Goal: Task Accomplishment & Management: Manage account settings

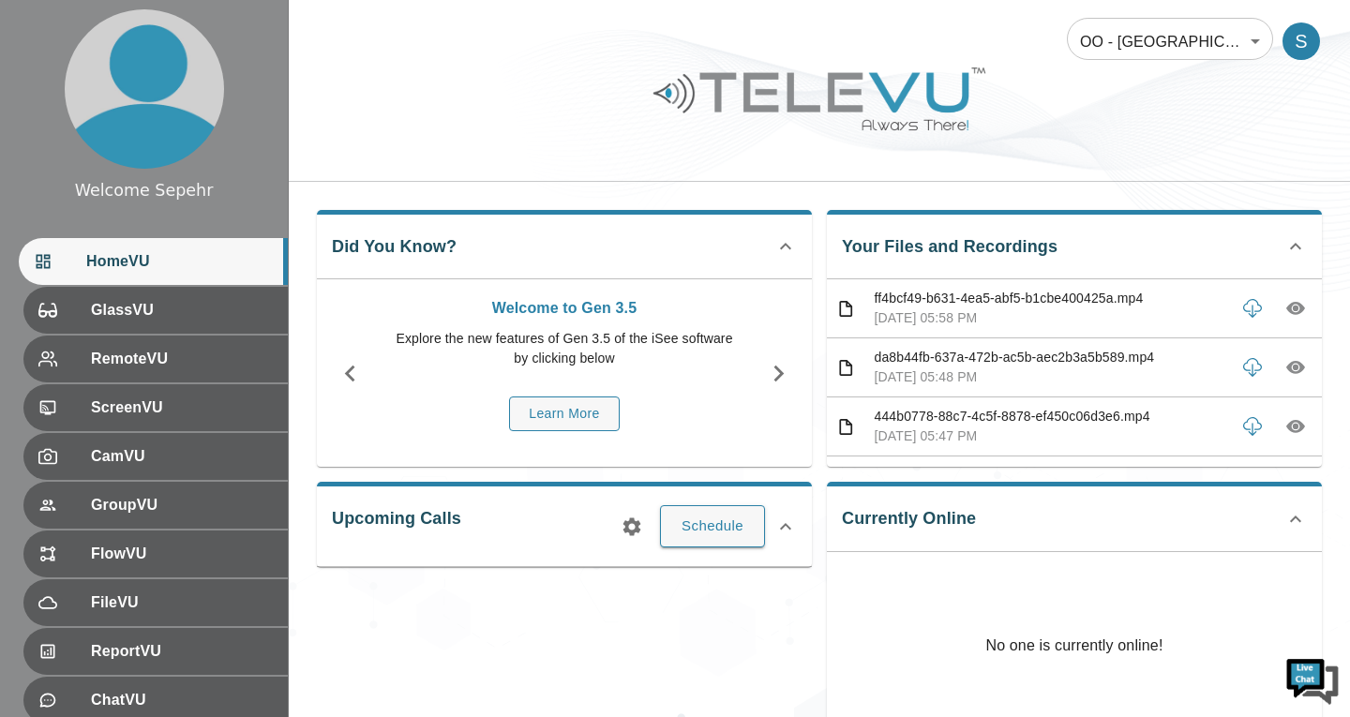
click at [1098, 47] on body "Welcome Sepehr HomeVU GlassVU RemoteVU ScreenVU CamVU GroupVU FlowVU FileVU Rep…" at bounding box center [675, 623] width 1350 height 1247
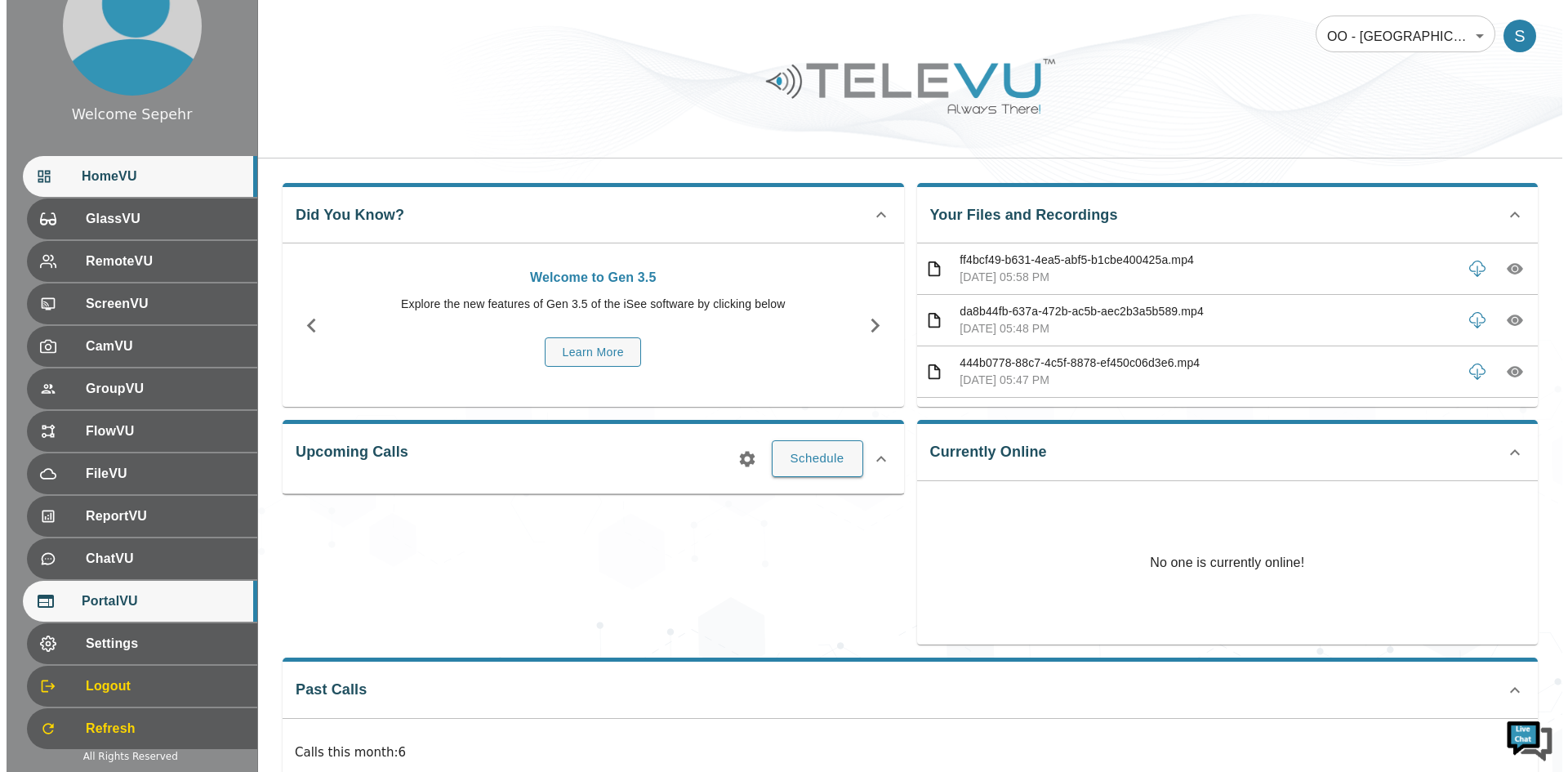
scroll to position [78, 0]
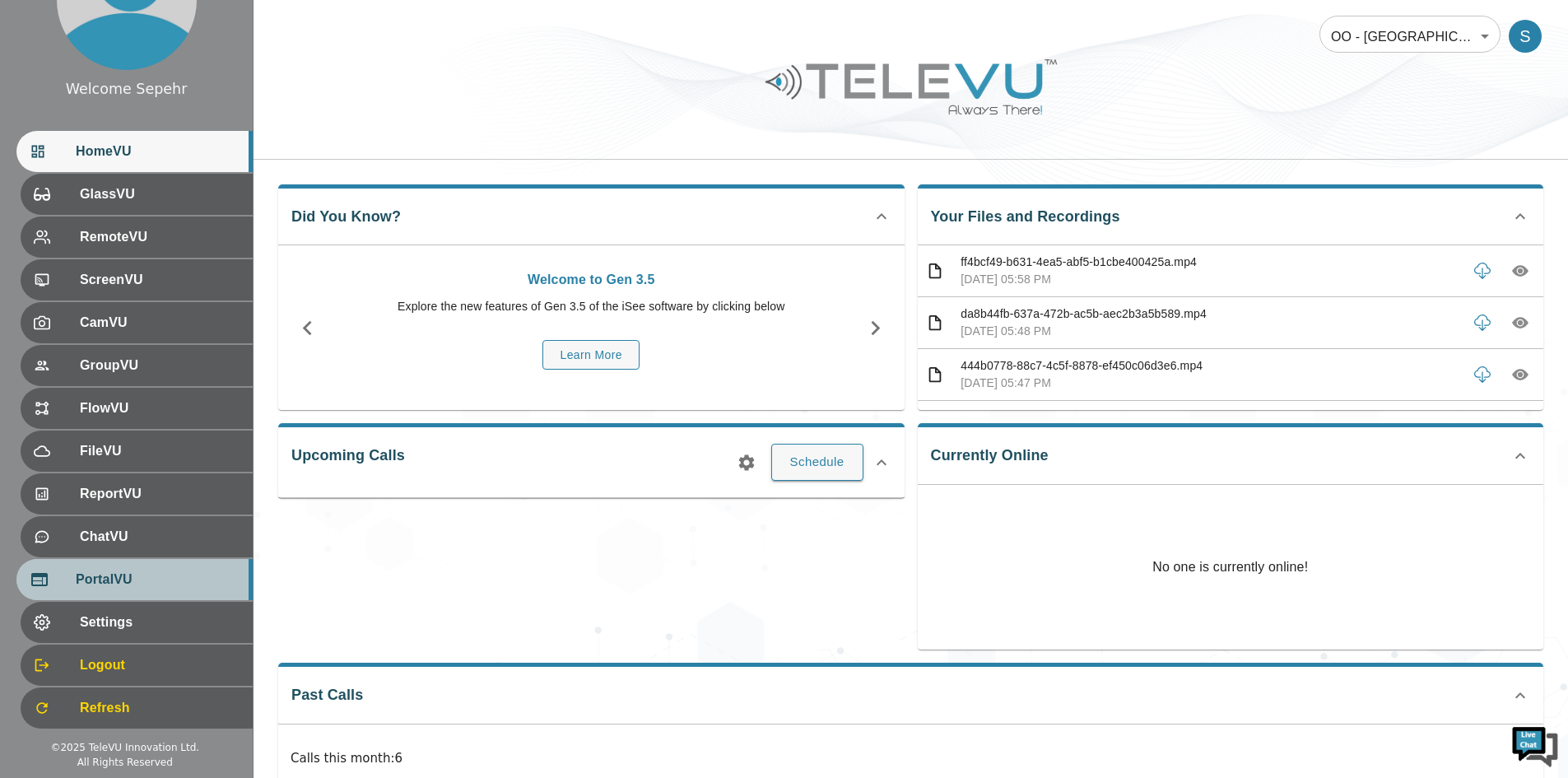
click at [125, 583] on span "PortalVU" at bounding box center [157, 580] width 164 height 20
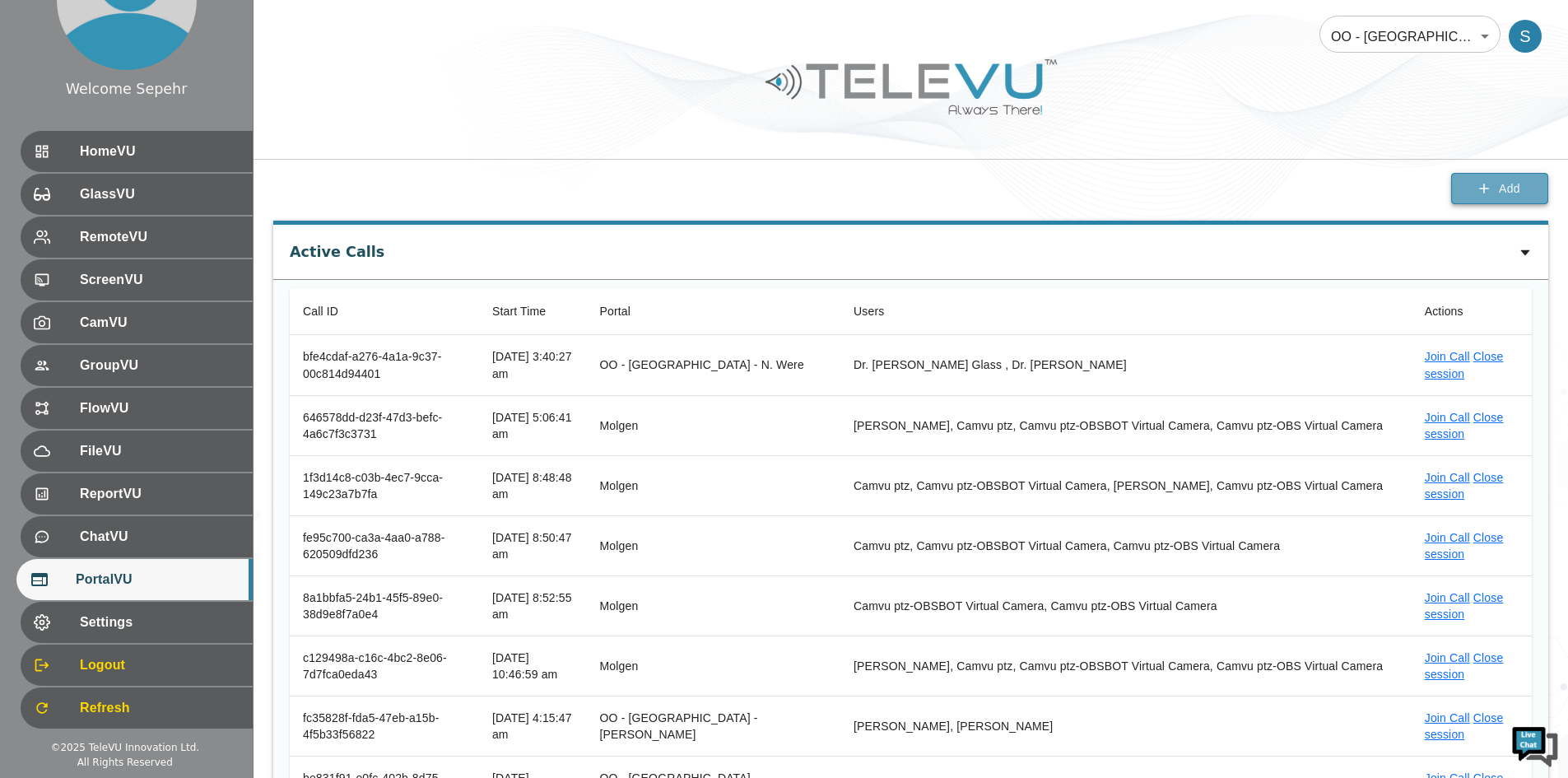
click at [1184, 205] on button "Add" at bounding box center [1500, 189] width 97 height 32
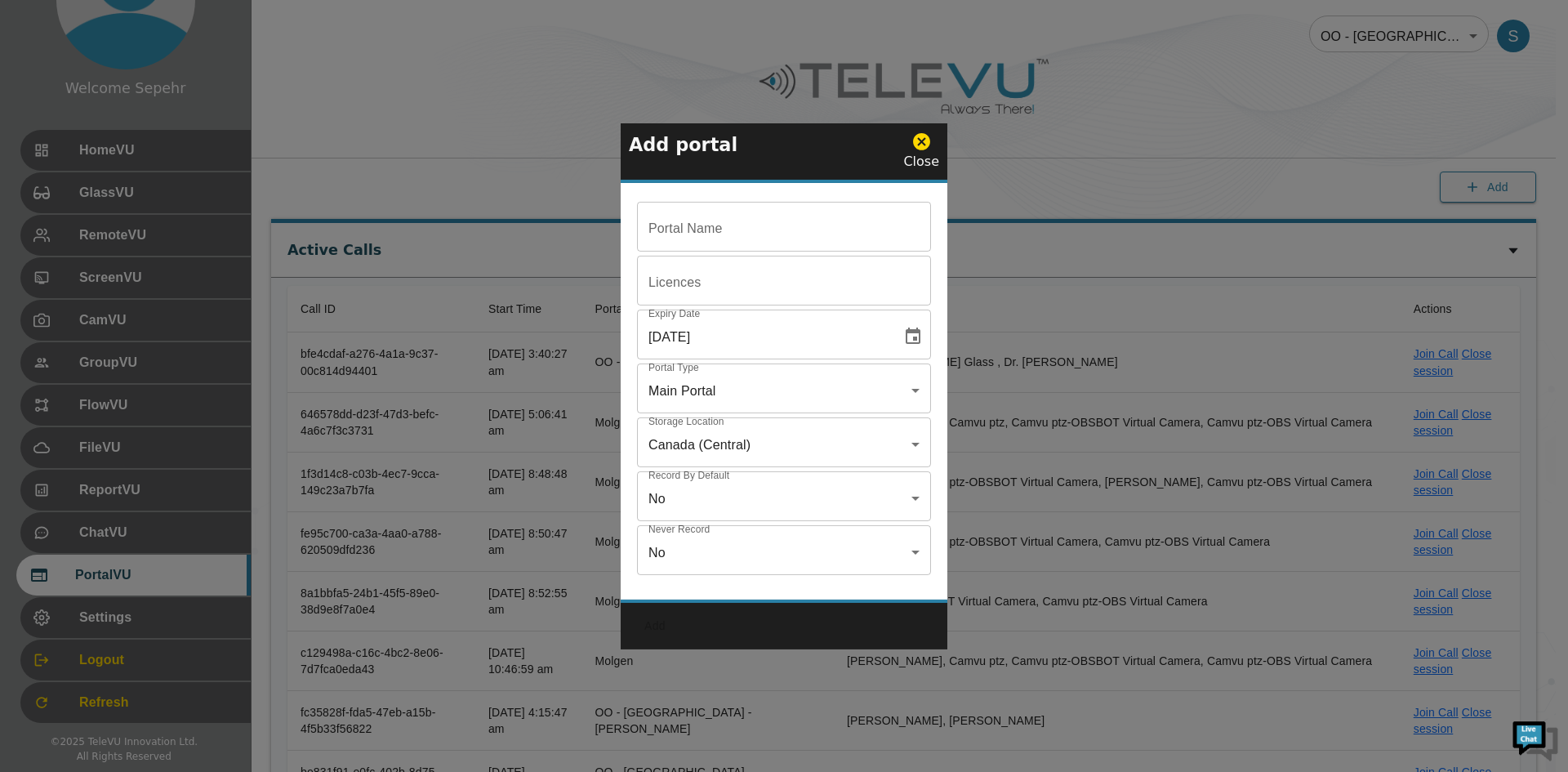
click at [715, 232] on input "Portal Name" at bounding box center [784, 228] width 294 height 46
click at [734, 225] on input "Portal Name" at bounding box center [784, 228] width 294 height 46
paste input "OO - [GEOGRAPHIC_DATA] - [PERSON_NAME] [MTRP]"
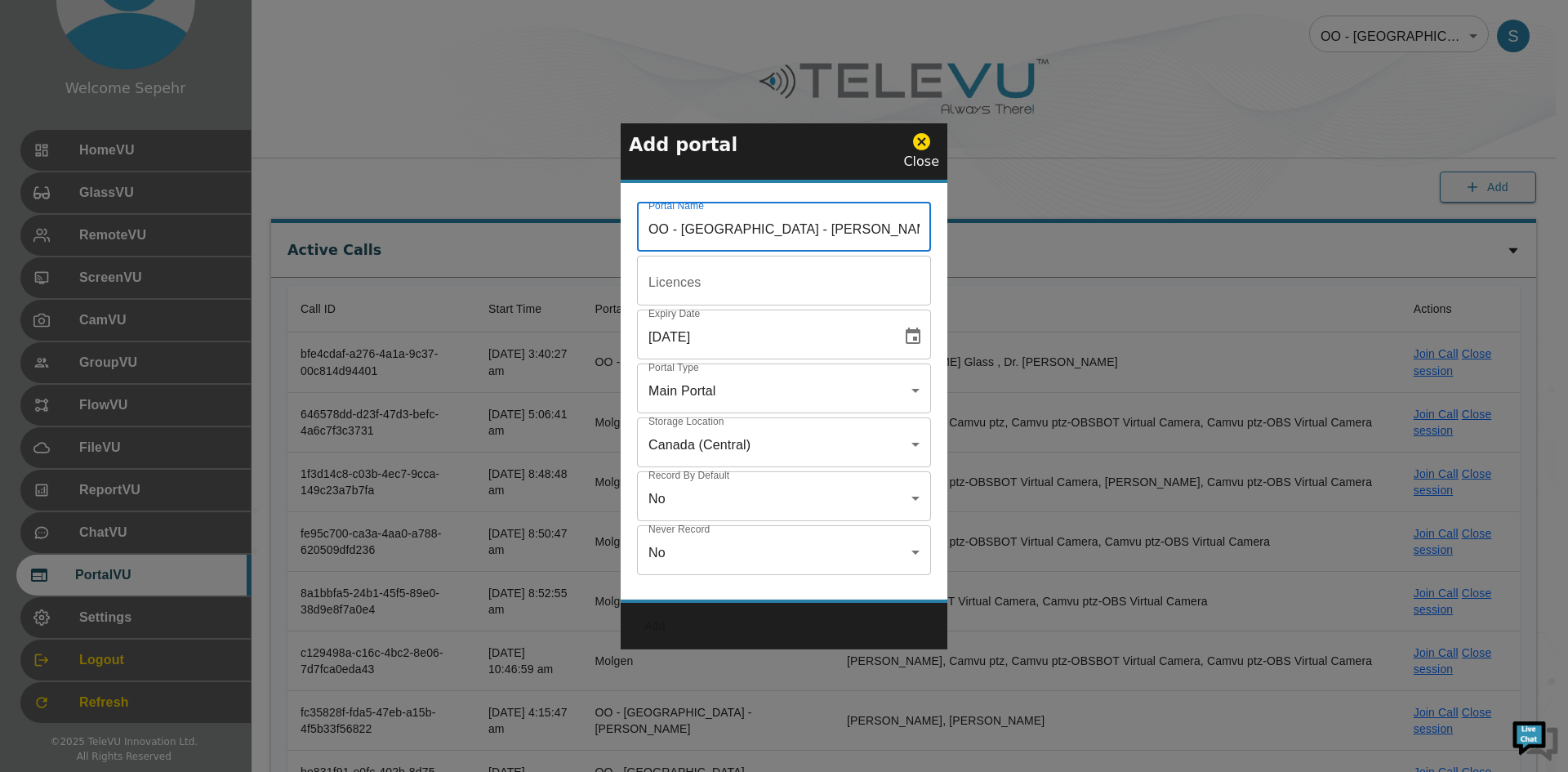
type input "OO - [GEOGRAPHIC_DATA] - [PERSON_NAME] [MTRP]"
click at [681, 270] on input "Portal Name" at bounding box center [784, 282] width 294 height 46
type input "5"
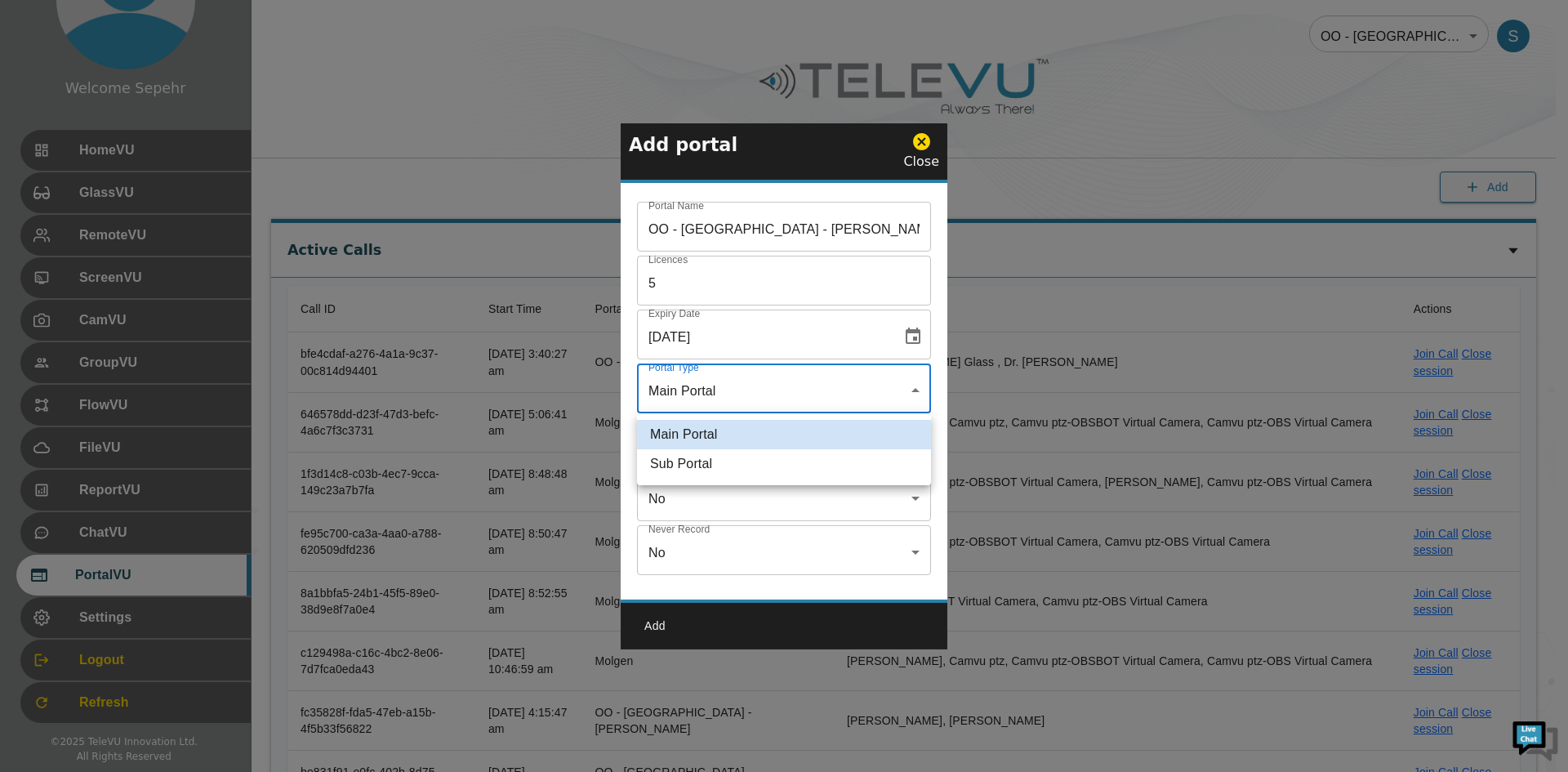
click at [720, 399] on body "Welcome Sepehr HomeVU GlassVU RemoteVU ScreenVU CamVU GroupVU FlowVU FileVU Rep…" at bounding box center [784, 692] width 1568 height 1385
click at [714, 468] on li "Sub Portal" at bounding box center [784, 464] width 294 height 30
type input "sub"
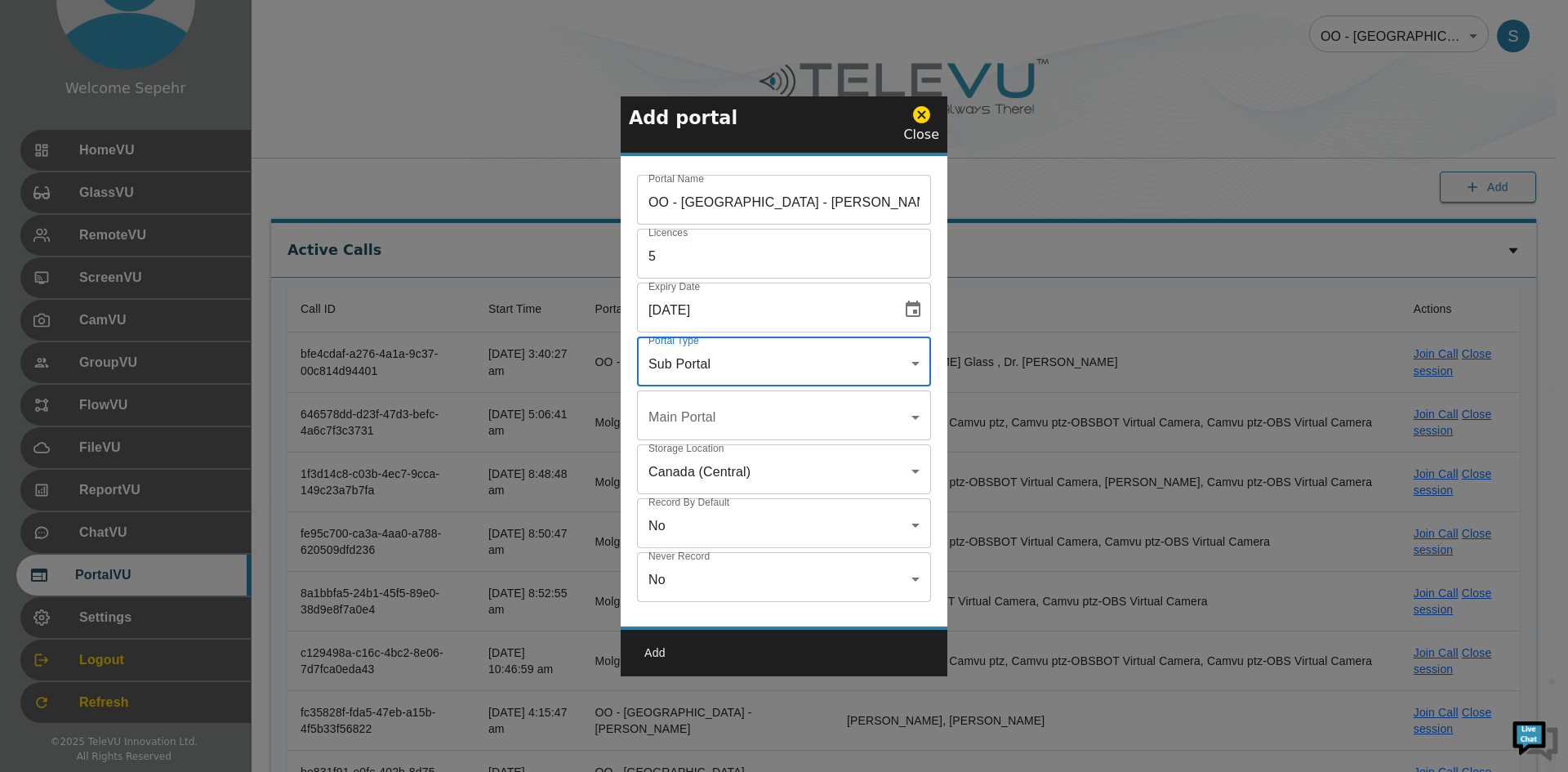
click at [718, 424] on body "Welcome Sepehr HomeVU GlassVU RemoteVU ScreenVU CamVU GroupVU FlowVU FileVU Rep…" at bounding box center [784, 692] width 1568 height 1385
click at [718, 424] on div at bounding box center [784, 386] width 1568 height 772
click at [705, 388] on div "Portal Name OO - [GEOGRAPHIC_DATA] - [PERSON_NAME] [MTRP] Portal Name Licences …" at bounding box center [784, 395] width 327 height 464
click at [709, 391] on div "Portal Name OO - [GEOGRAPHIC_DATA] - [PERSON_NAME] [MTRP] Portal Name Licences …" at bounding box center [784, 395] width 327 height 464
click at [713, 402] on body "Welcome Sepehr HomeVU GlassVU RemoteVU ScreenVU CamVU GroupVU FlowVU FileVU Rep…" at bounding box center [784, 692] width 1568 height 1385
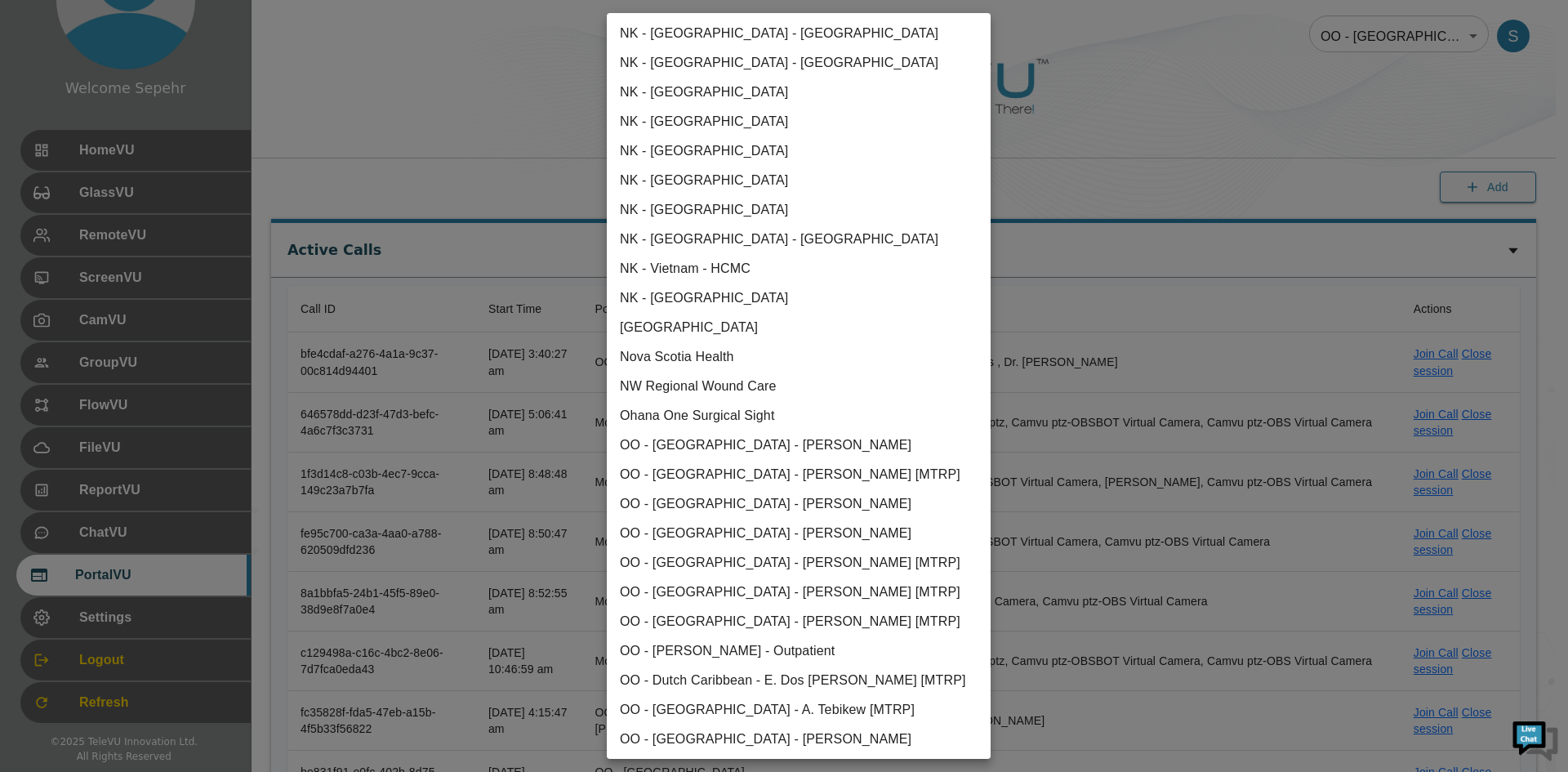
scroll to position [1634, 0]
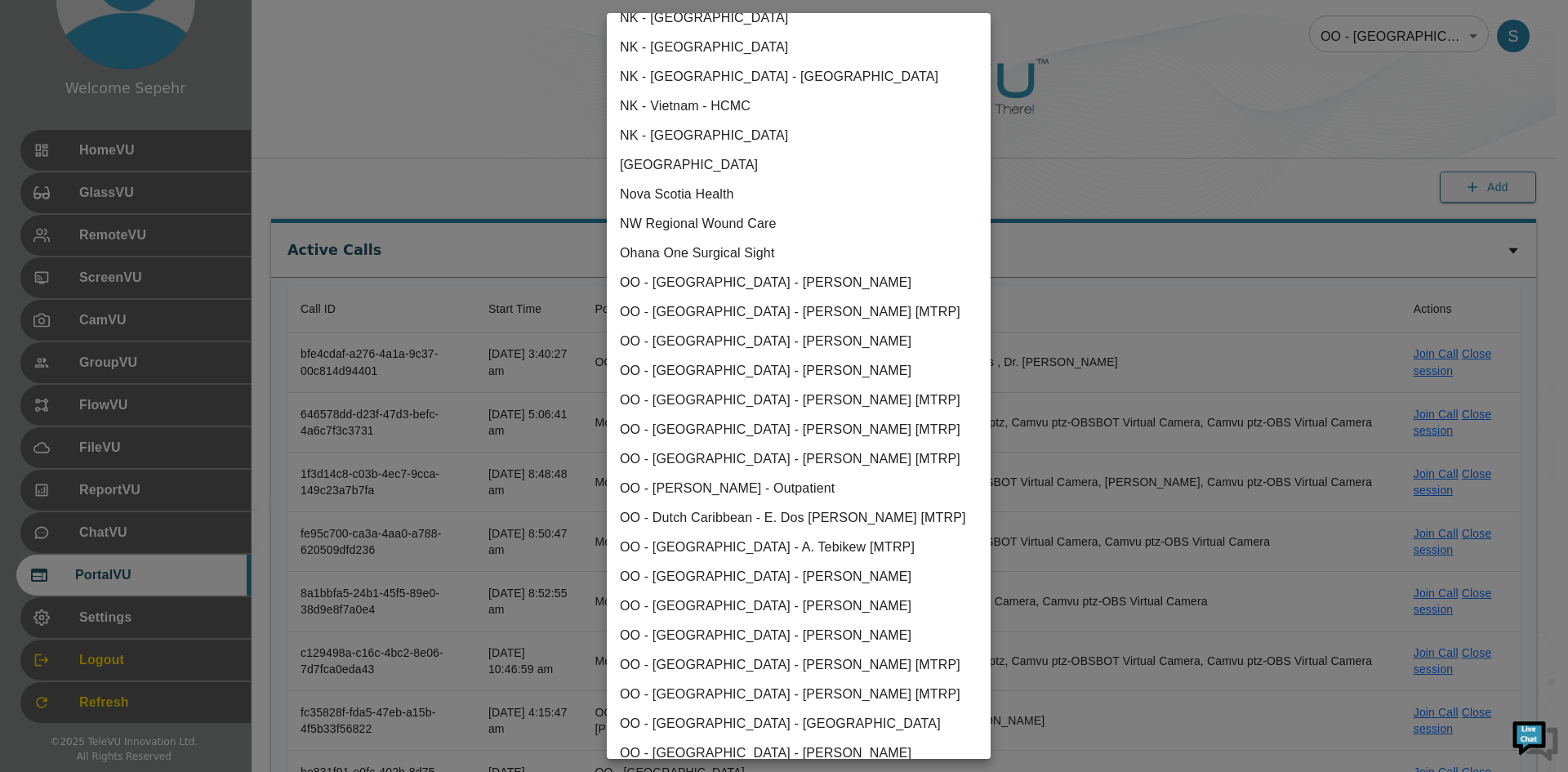
click at [671, 256] on li "Ohana One Surgical Sight" at bounding box center [799, 254] width 384 height 30
type input "us-west-1"
type input "true"
type input "[object Object]"
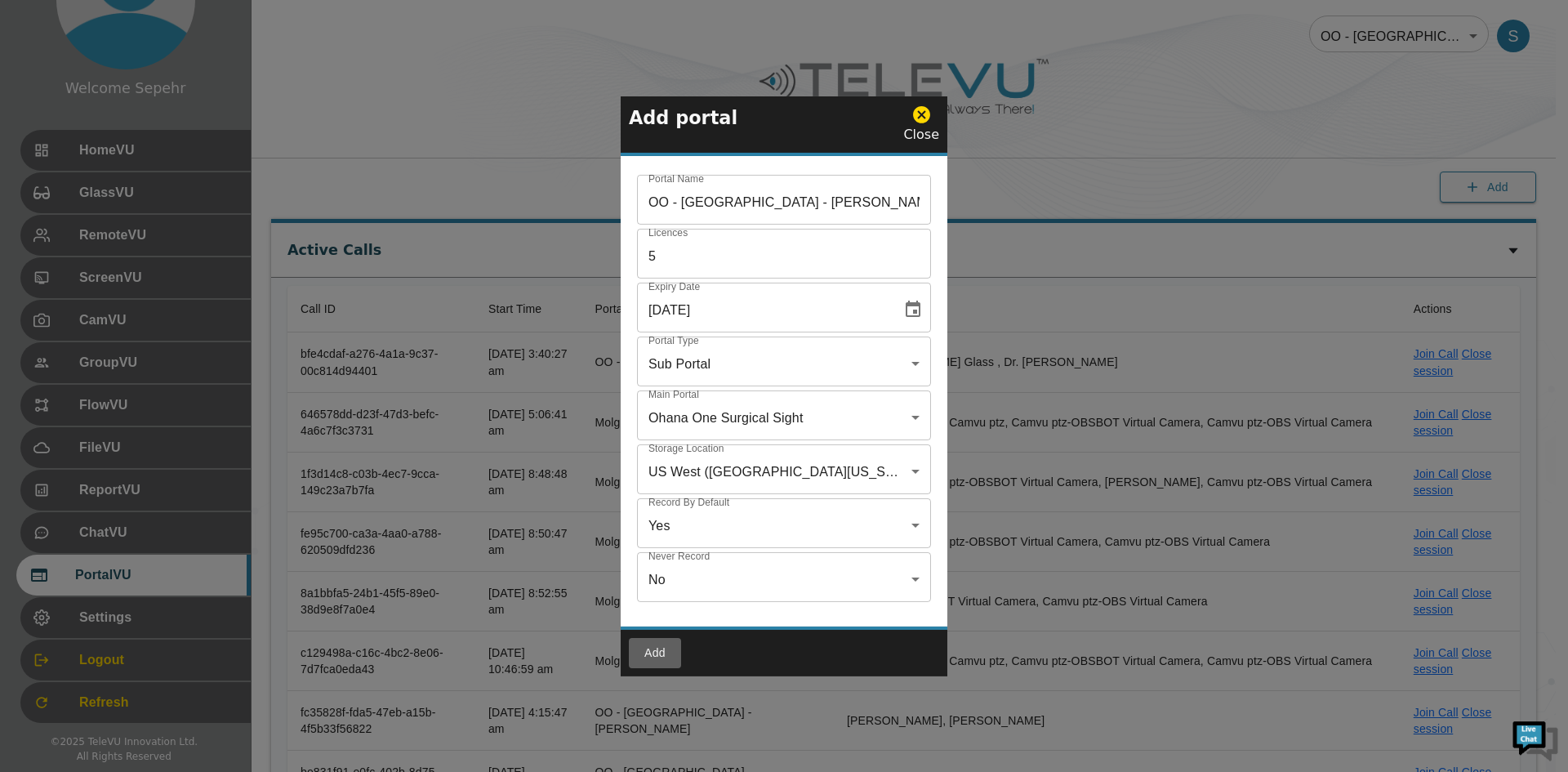
click at [659, 624] on button "Add" at bounding box center [655, 653] width 52 height 30
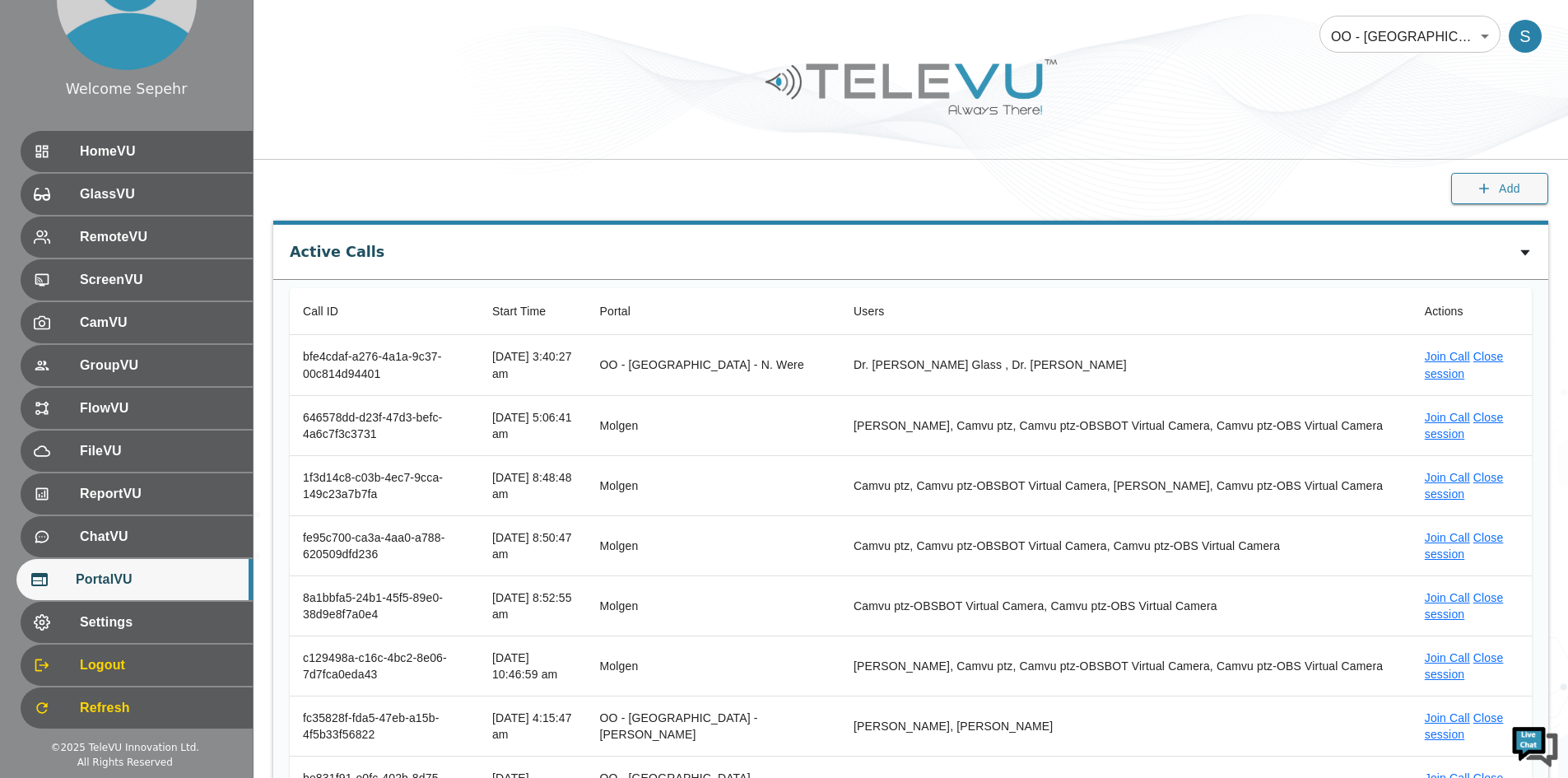
click at [1184, 33] on body "Welcome Sepehr HomeVU GlassVU RemoteVU ScreenVU CamVU GroupVU FlowVU FileVU Rep…" at bounding box center [784, 697] width 1568 height 1395
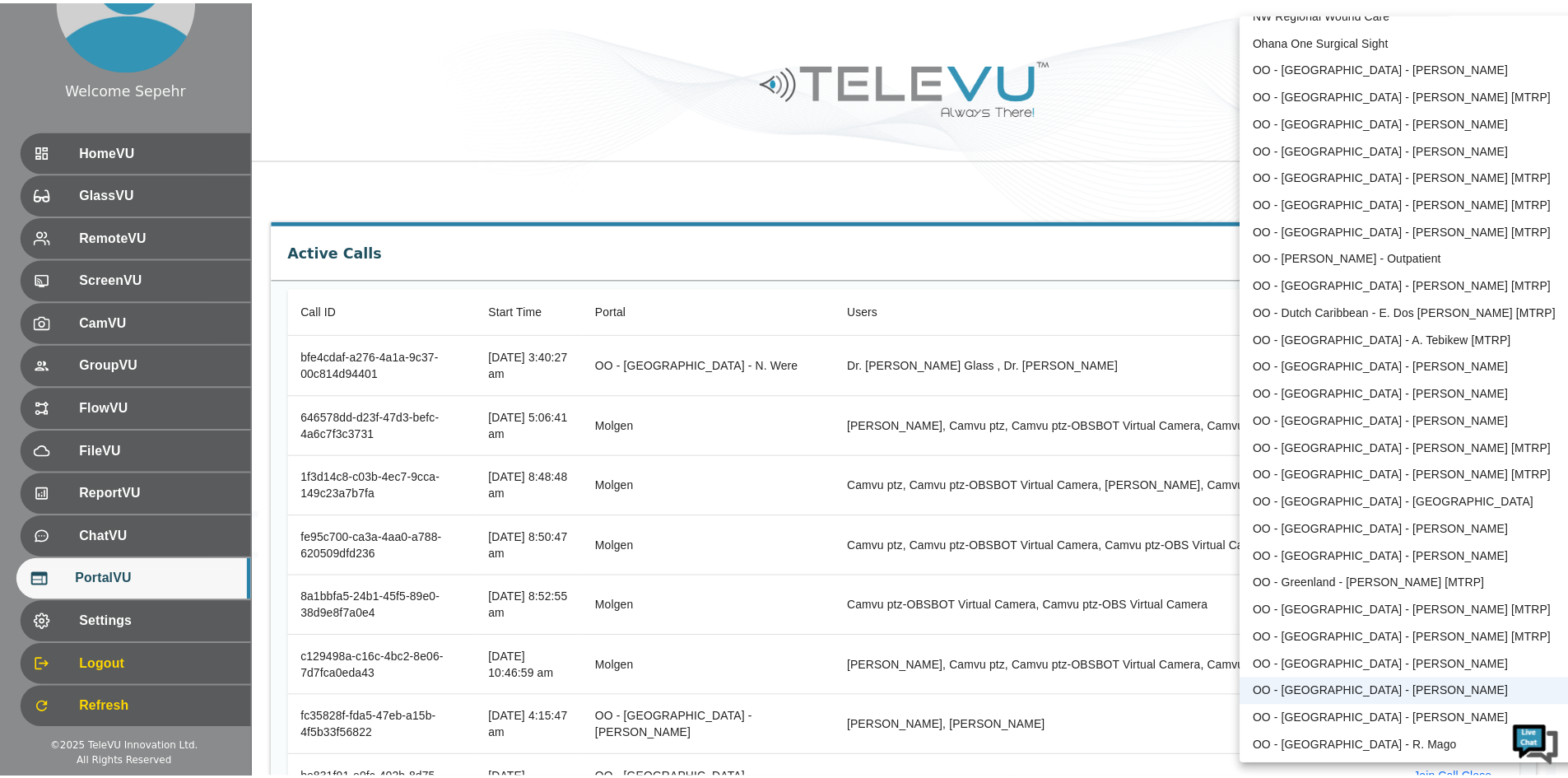
scroll to position [1679, 0]
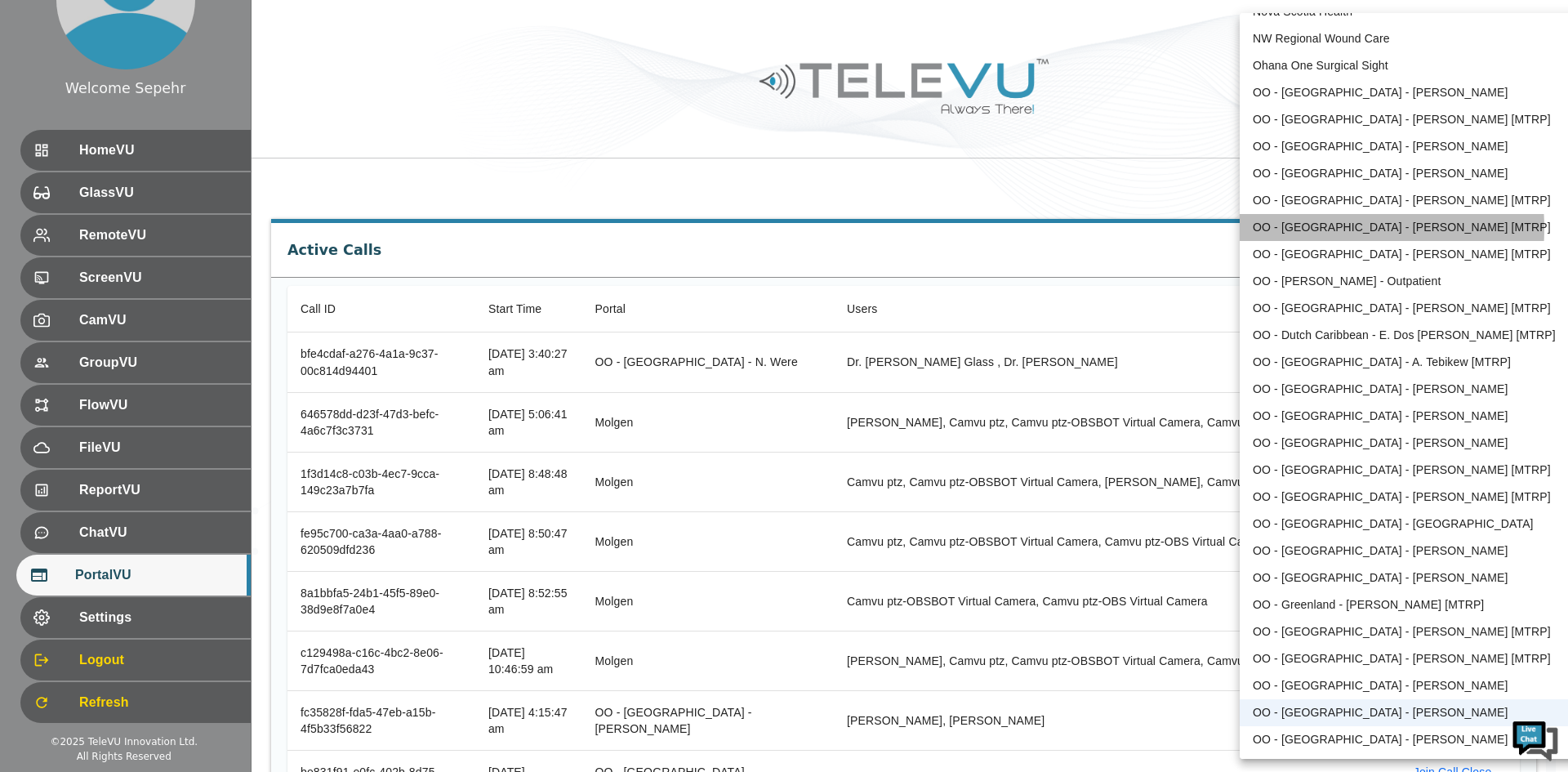
click at [1175, 228] on li "OO - [GEOGRAPHIC_DATA] - [PERSON_NAME] [MTRP]" at bounding box center [1409, 227] width 339 height 27
type input "213"
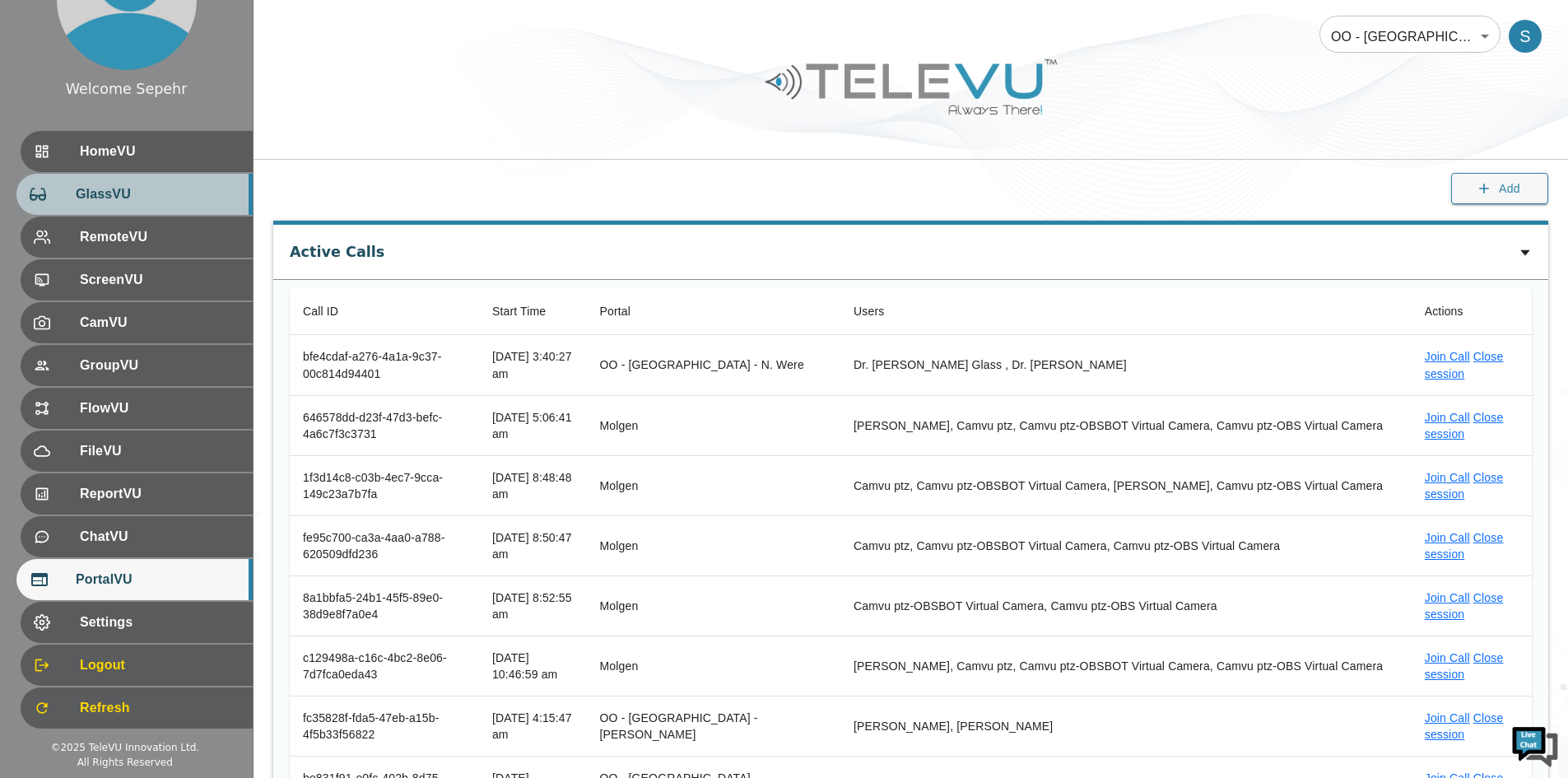
click at [139, 213] on div "GlassVU" at bounding box center [134, 194] width 236 height 41
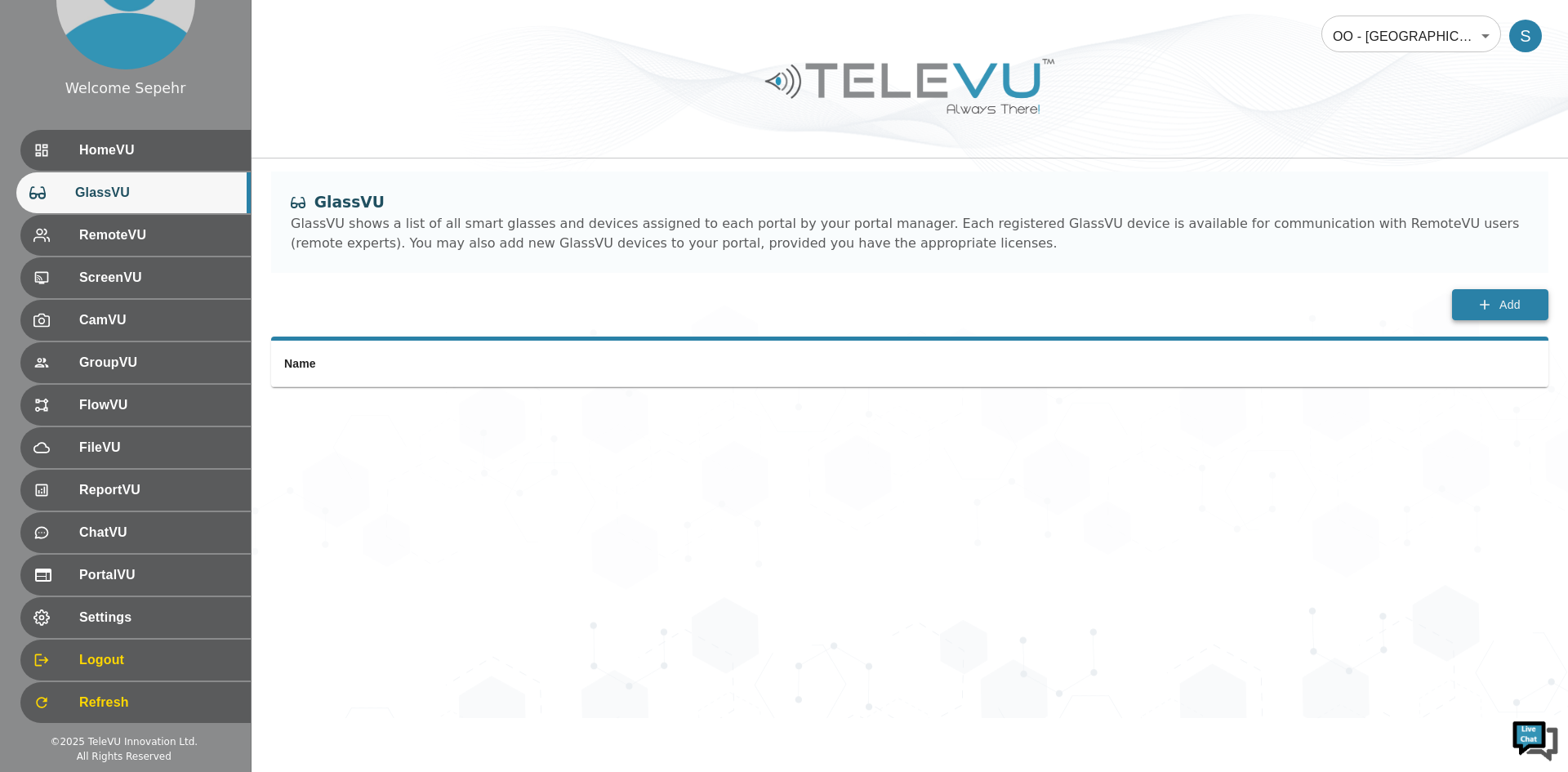
click at [1175, 305] on span "Add" at bounding box center [1511, 305] width 21 height 20
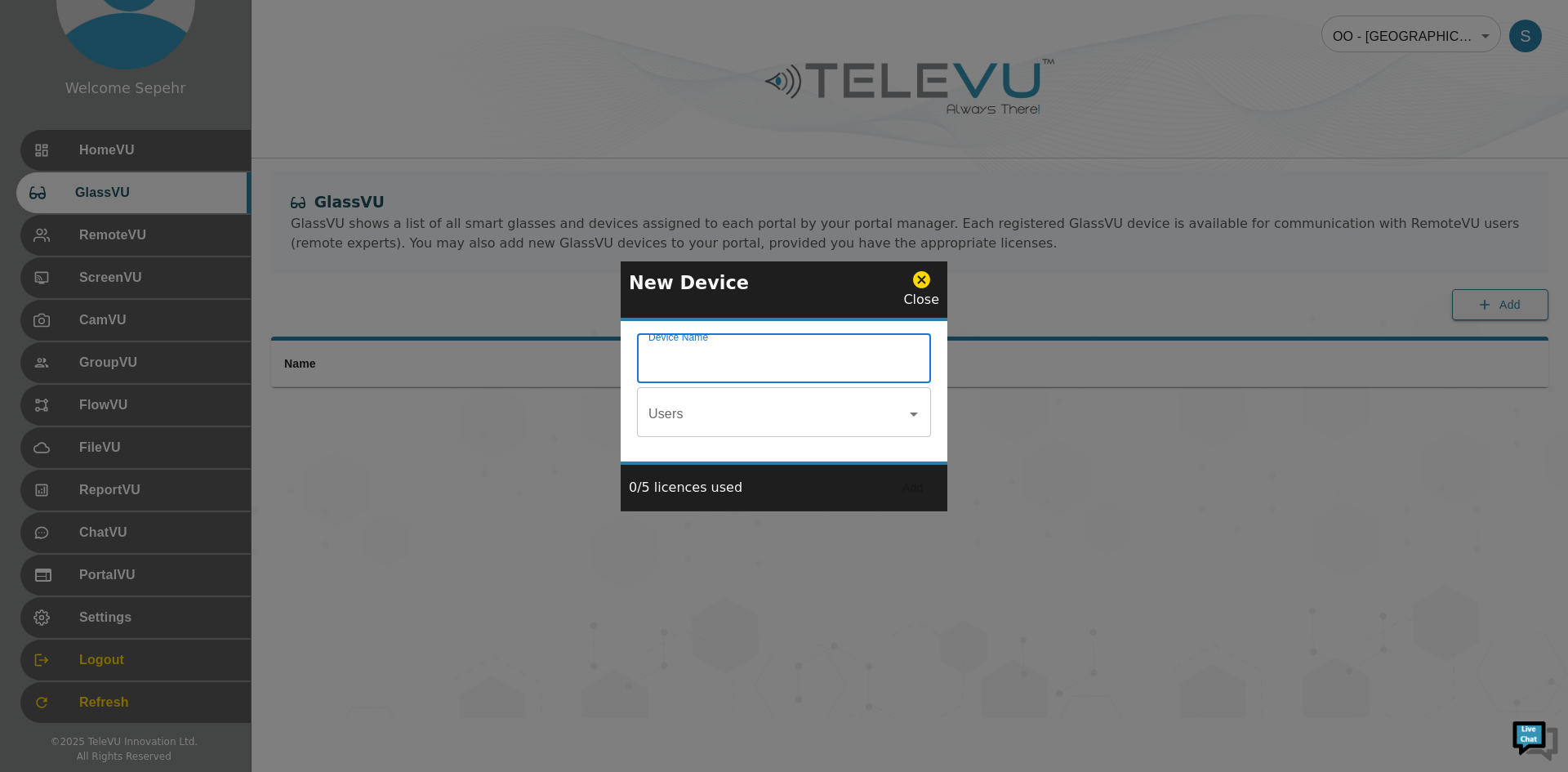
click at [795, 362] on input "Device Name" at bounding box center [784, 360] width 294 height 46
paste input "[GEOGRAPHIC_DATA] Glass"
type input "[GEOGRAPHIC_DATA] Glass"
click at [918, 481] on button "Add" at bounding box center [913, 488] width 52 height 30
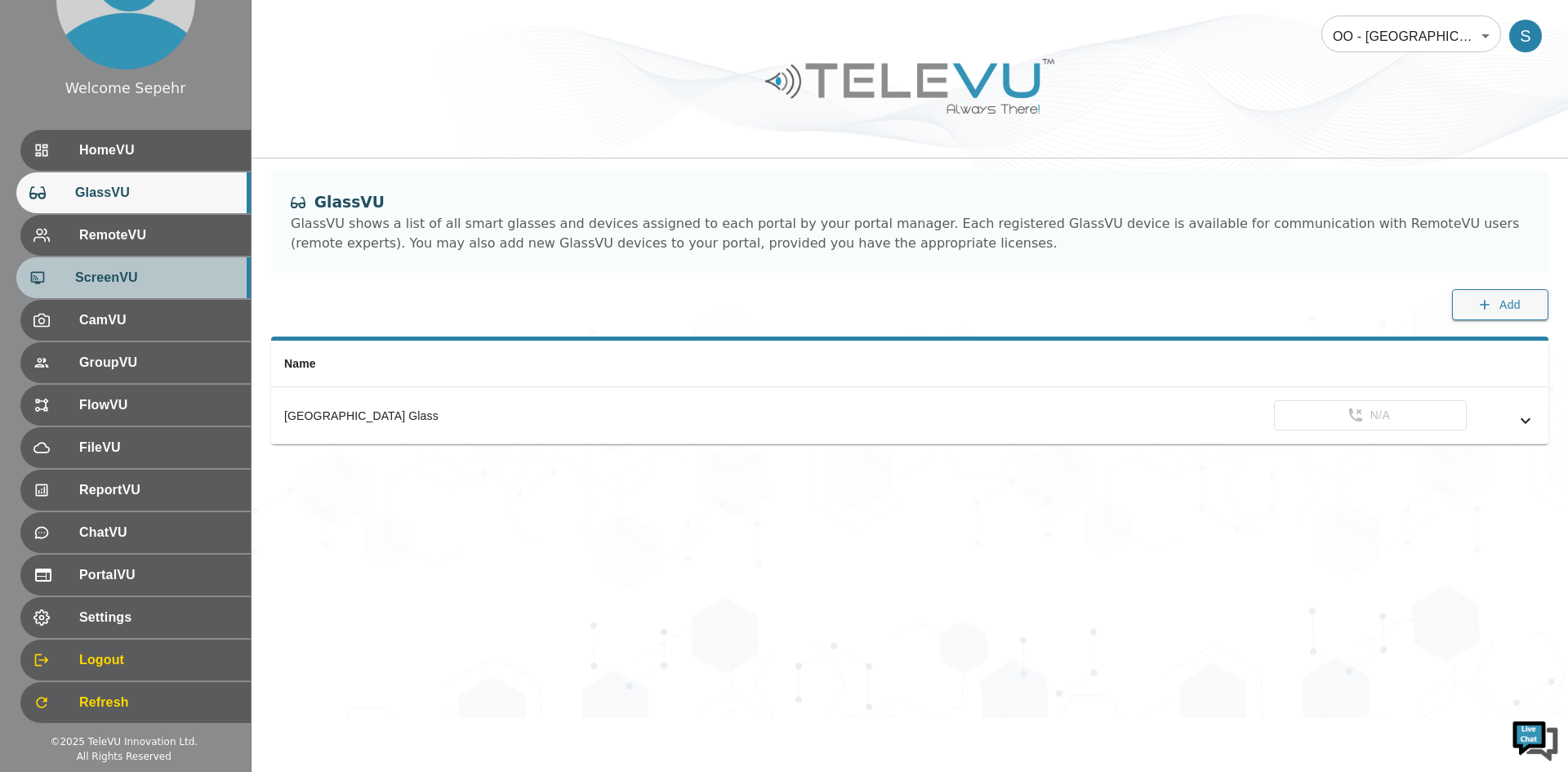
click at [136, 265] on div "ScreenVU" at bounding box center [133, 277] width 234 height 41
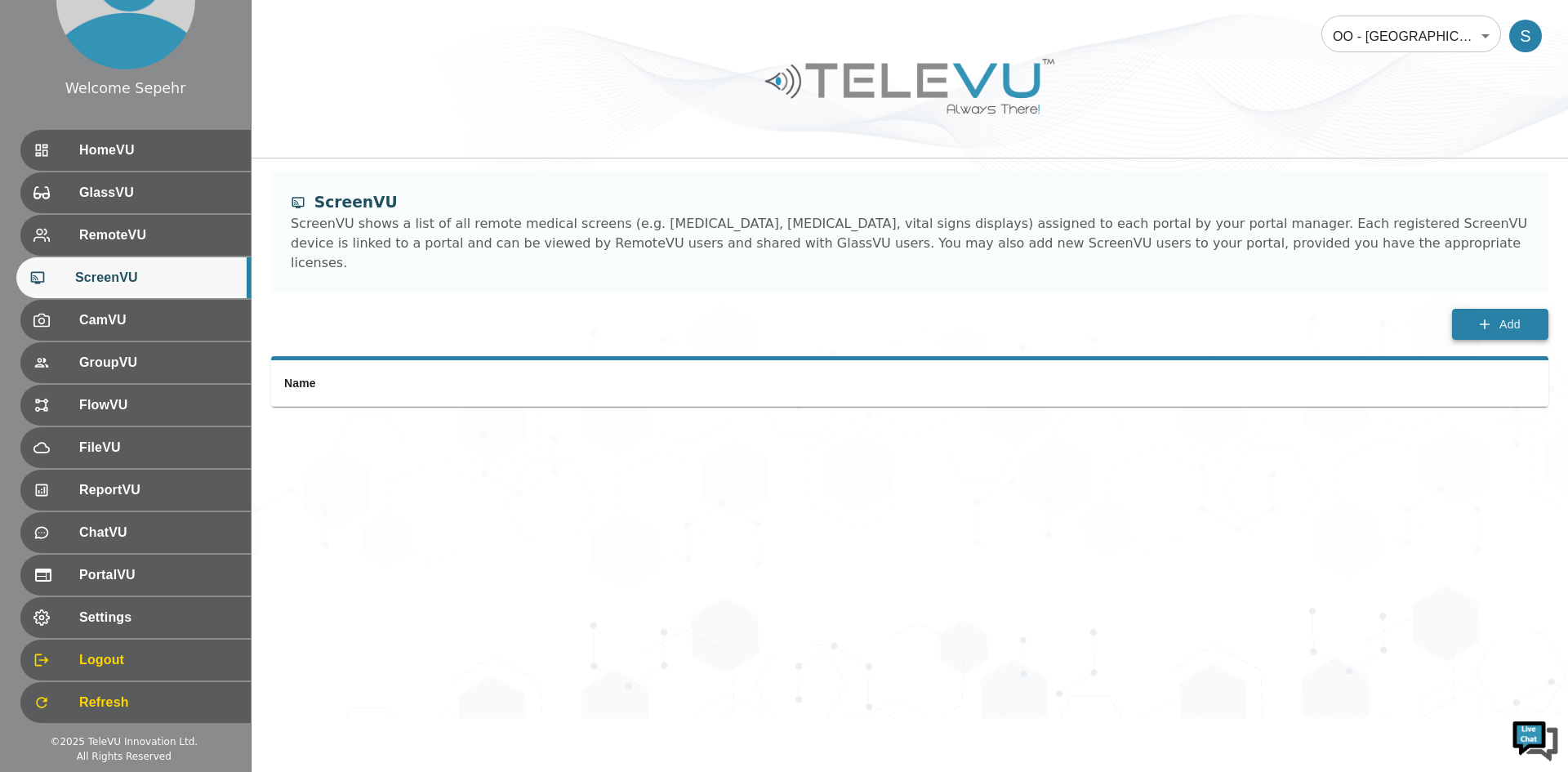
click at [1175, 316] on button "Add" at bounding box center [1500, 324] width 97 height 32
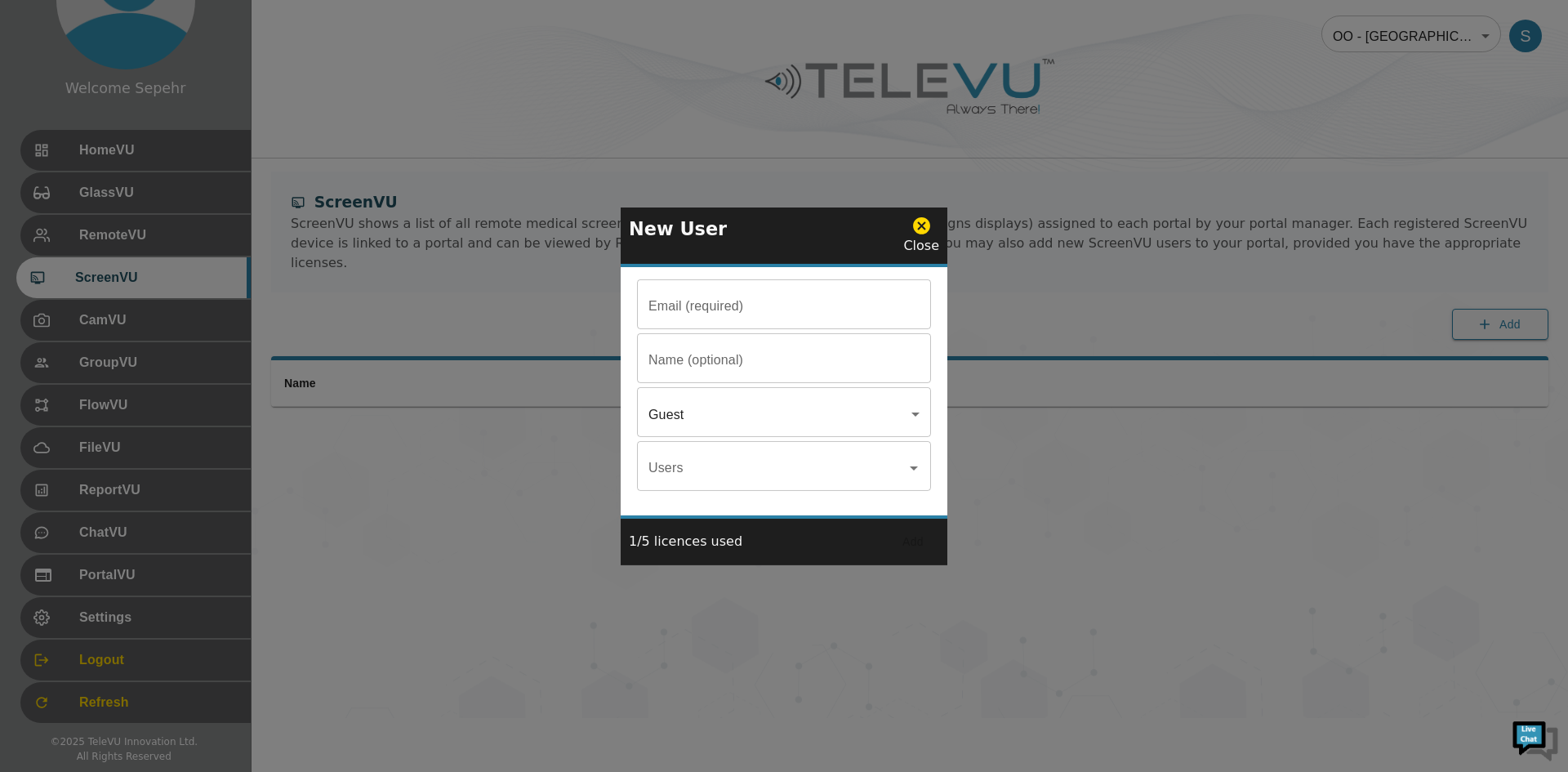
click at [846, 293] on input "Email (required)" at bounding box center [784, 306] width 294 height 46
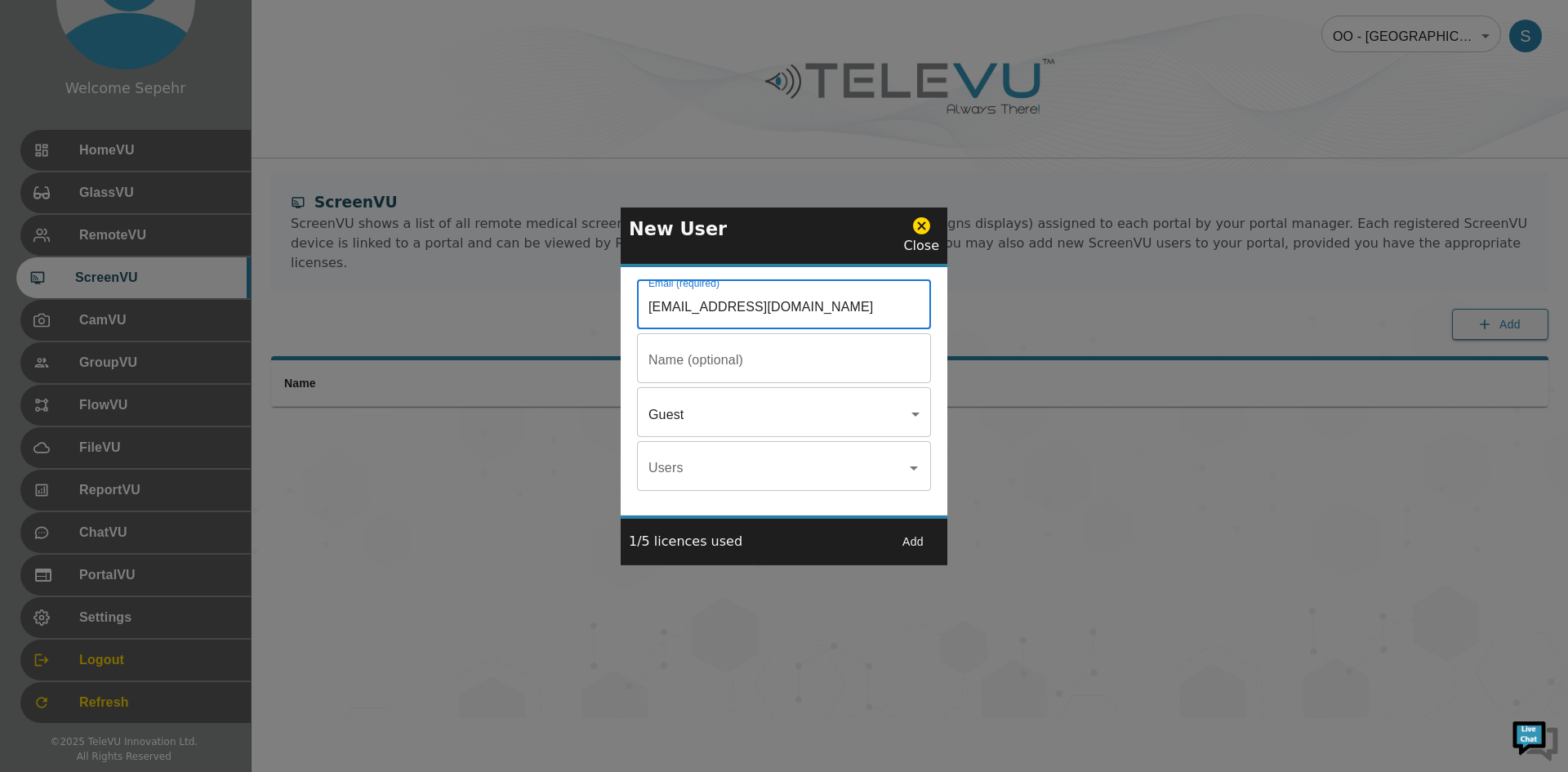
type input "[EMAIL_ADDRESS][DOMAIN_NAME]"
click at [816, 329] on input "Email (required)" at bounding box center [784, 306] width 294 height 46
click at [680, 378] on input "Email (required)" at bounding box center [784, 360] width 294 height 46
paste input "[GEOGRAPHIC_DATA]"
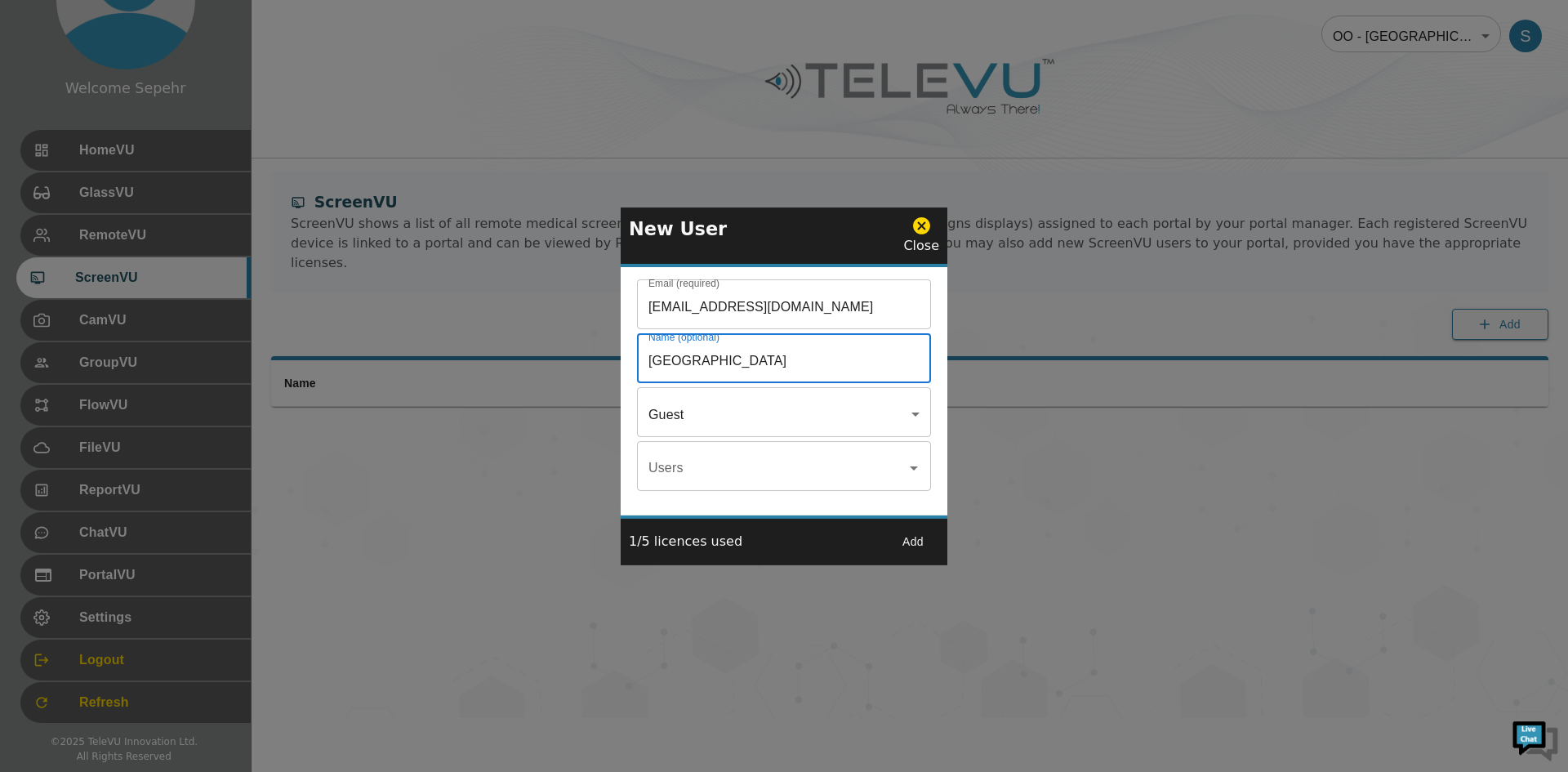
type input "[GEOGRAPHIC_DATA]"
click at [920, 545] on button "Add" at bounding box center [913, 542] width 52 height 30
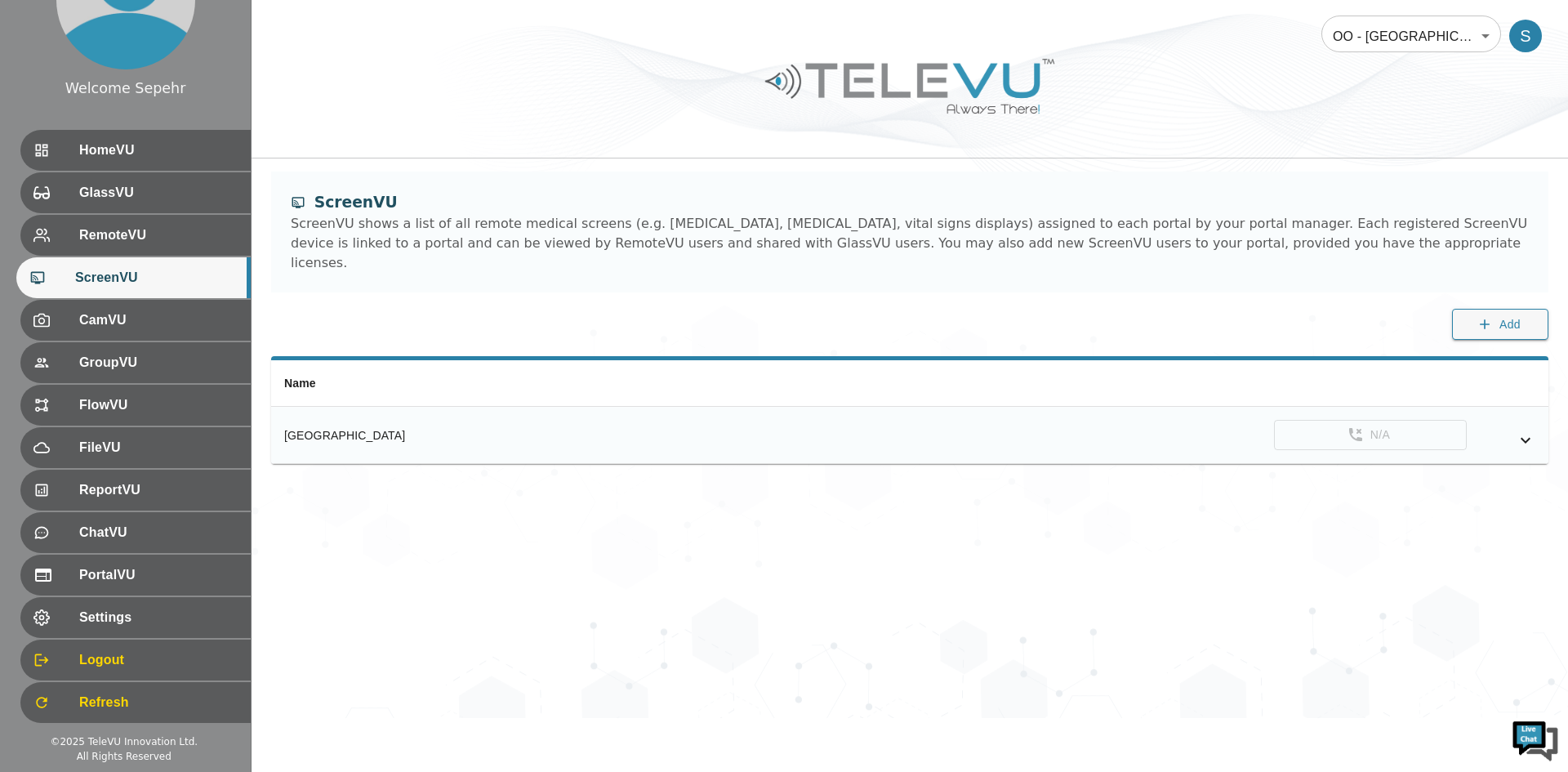
click at [1175, 419] on td "N/A" at bounding box center [1126, 436] width 845 height 58
click at [1175, 430] on icon "simple table" at bounding box center [1525, 440] width 20 height 20
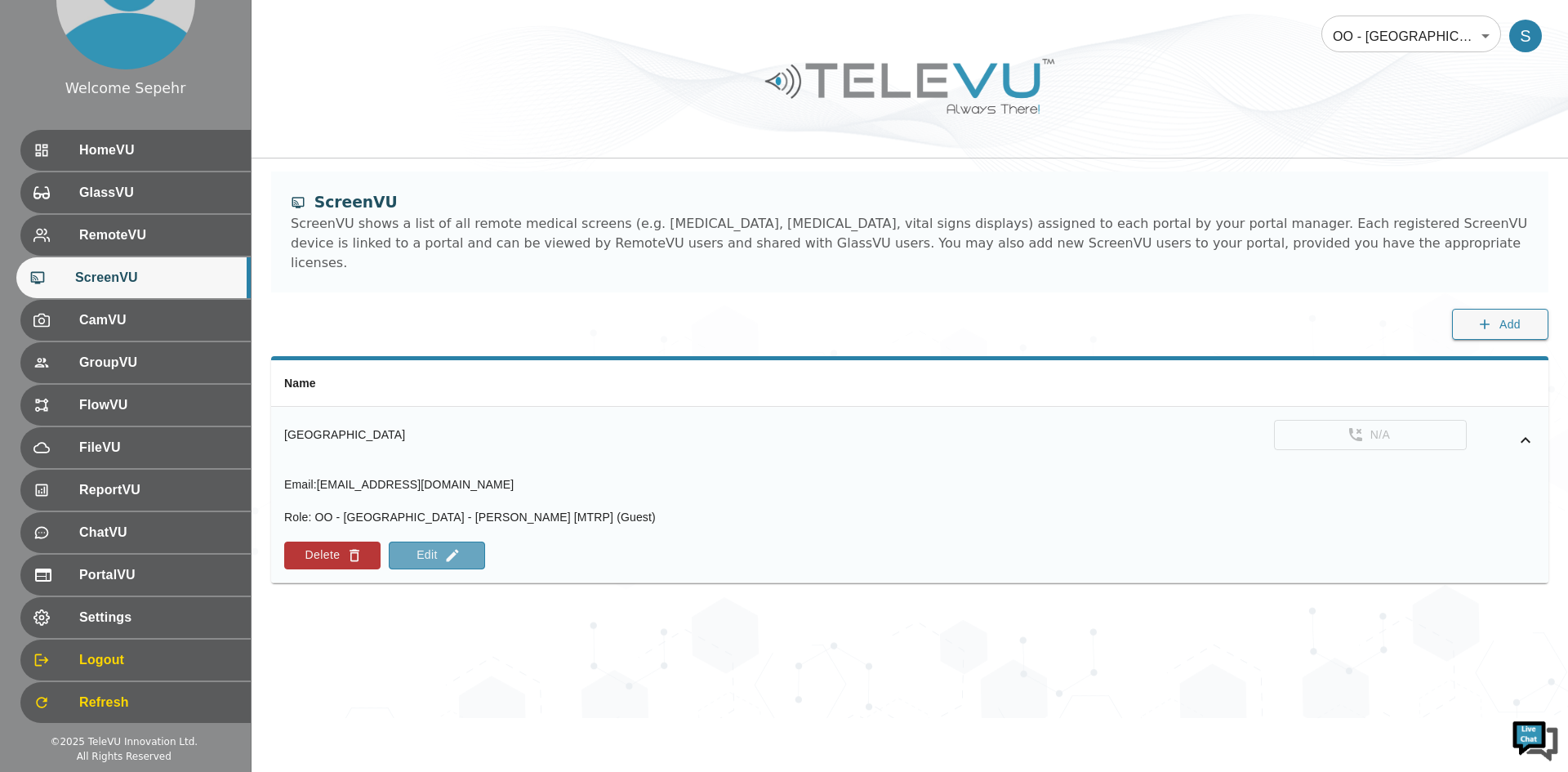
click at [453, 547] on icon "simple table" at bounding box center [452, 555] width 17 height 17
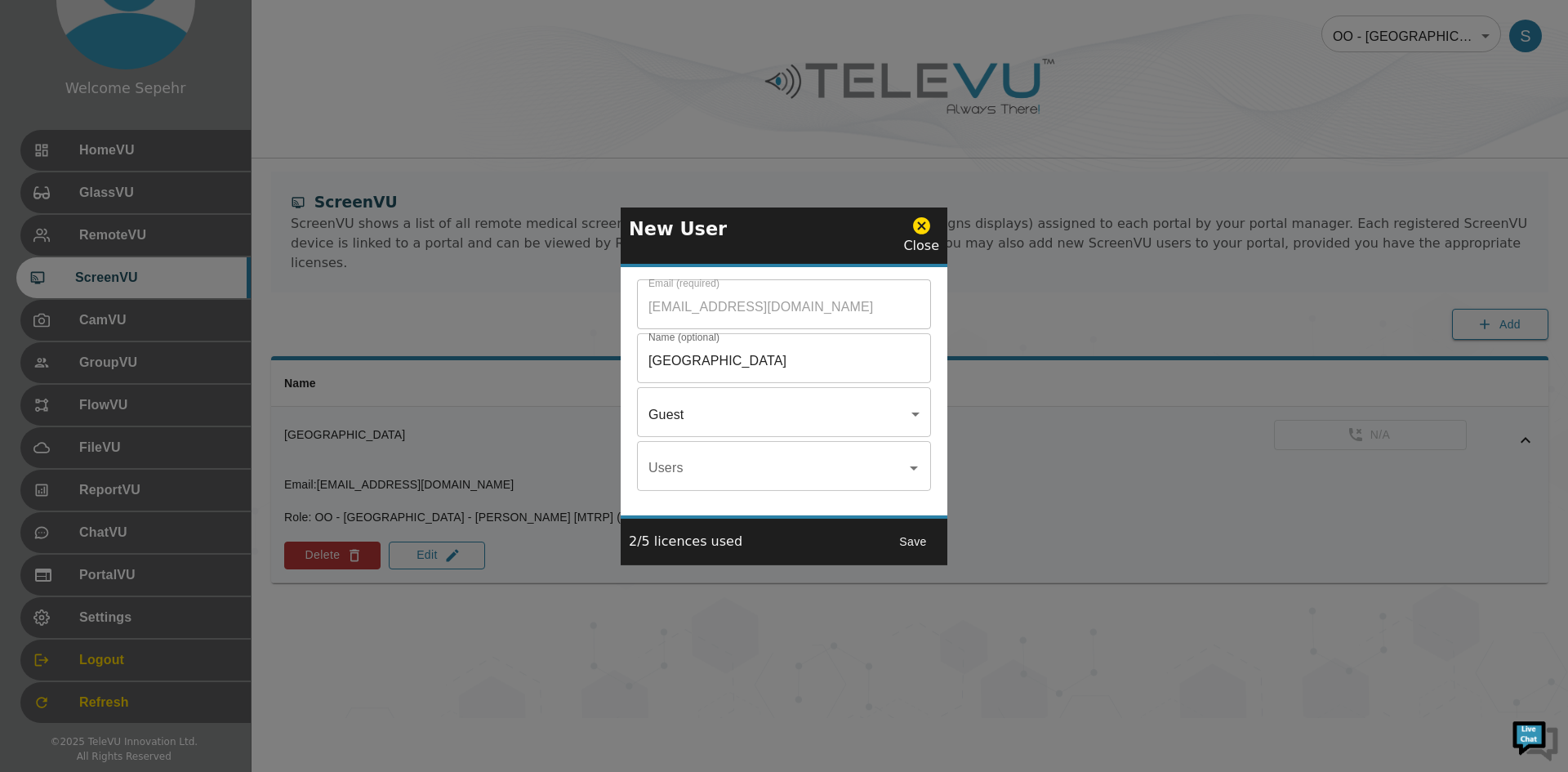
click at [840, 329] on input "[GEOGRAPHIC_DATA]" at bounding box center [784, 306] width 294 height 46
type input "[GEOGRAPHIC_DATA] Screenvu"
click at [918, 543] on button "Save" at bounding box center [913, 542] width 52 height 30
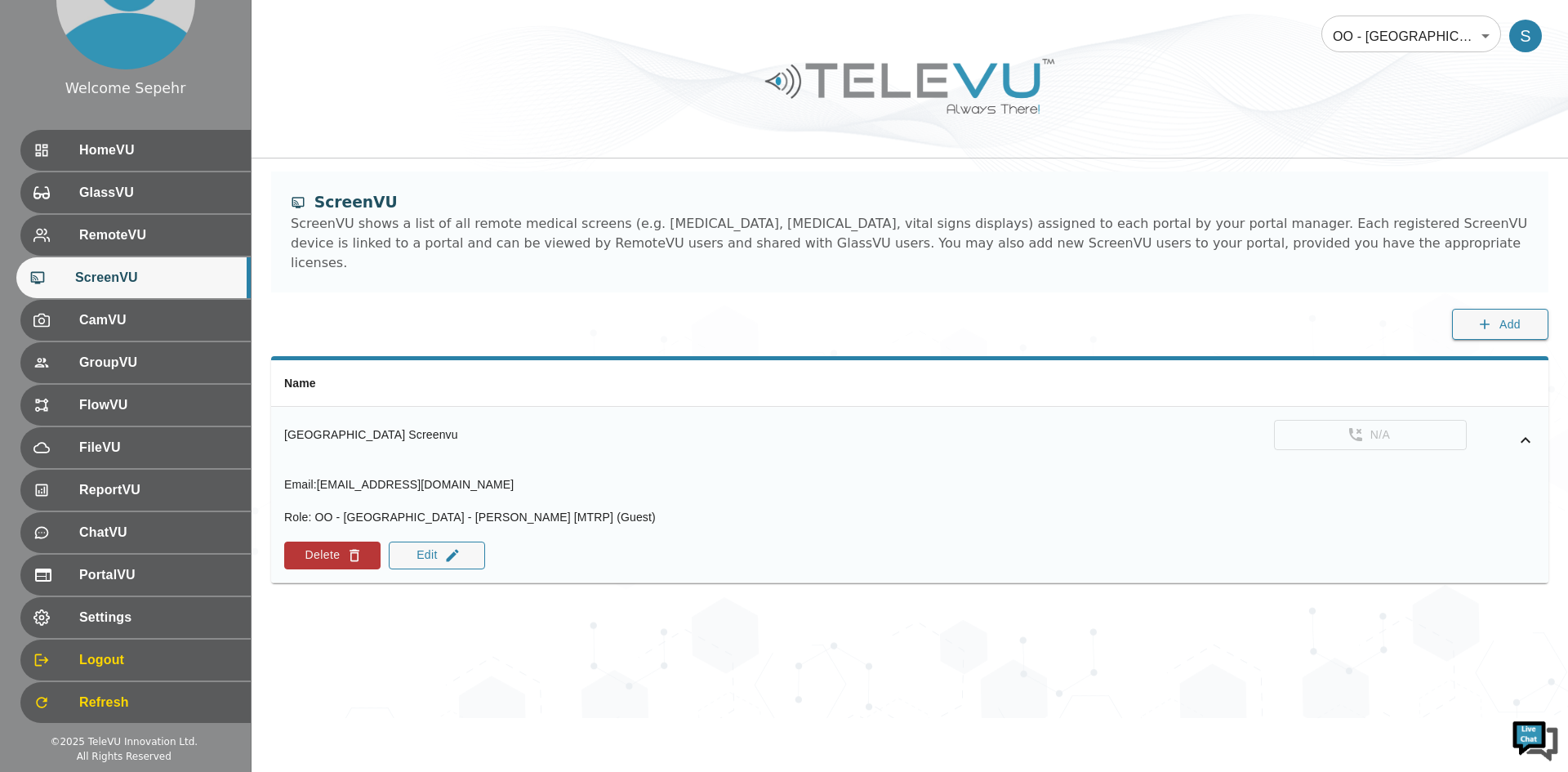
drag, startPoint x: 479, startPoint y: 406, endPoint x: 278, endPoint y: 419, distance: 201.4
click at [278, 419] on th "[GEOGRAPHIC_DATA] Screenvu" at bounding box center [532, 435] width 524 height 57
copy div "[GEOGRAPHIC_DATA] Screenvu"
click at [104, 200] on span "GlassVU" at bounding box center [156, 193] width 163 height 20
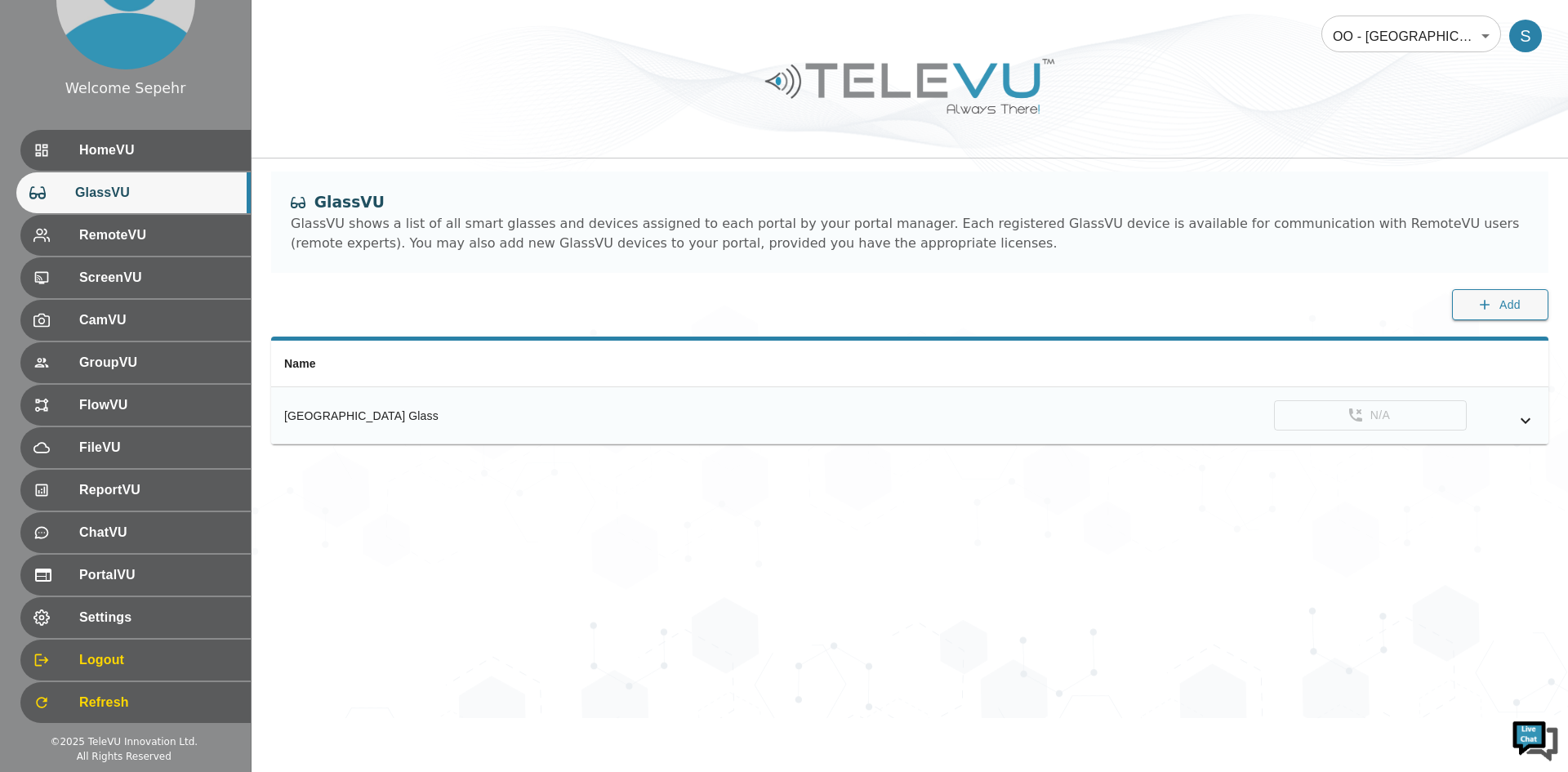
click at [1175, 413] on icon "simple table" at bounding box center [1525, 421] width 20 height 20
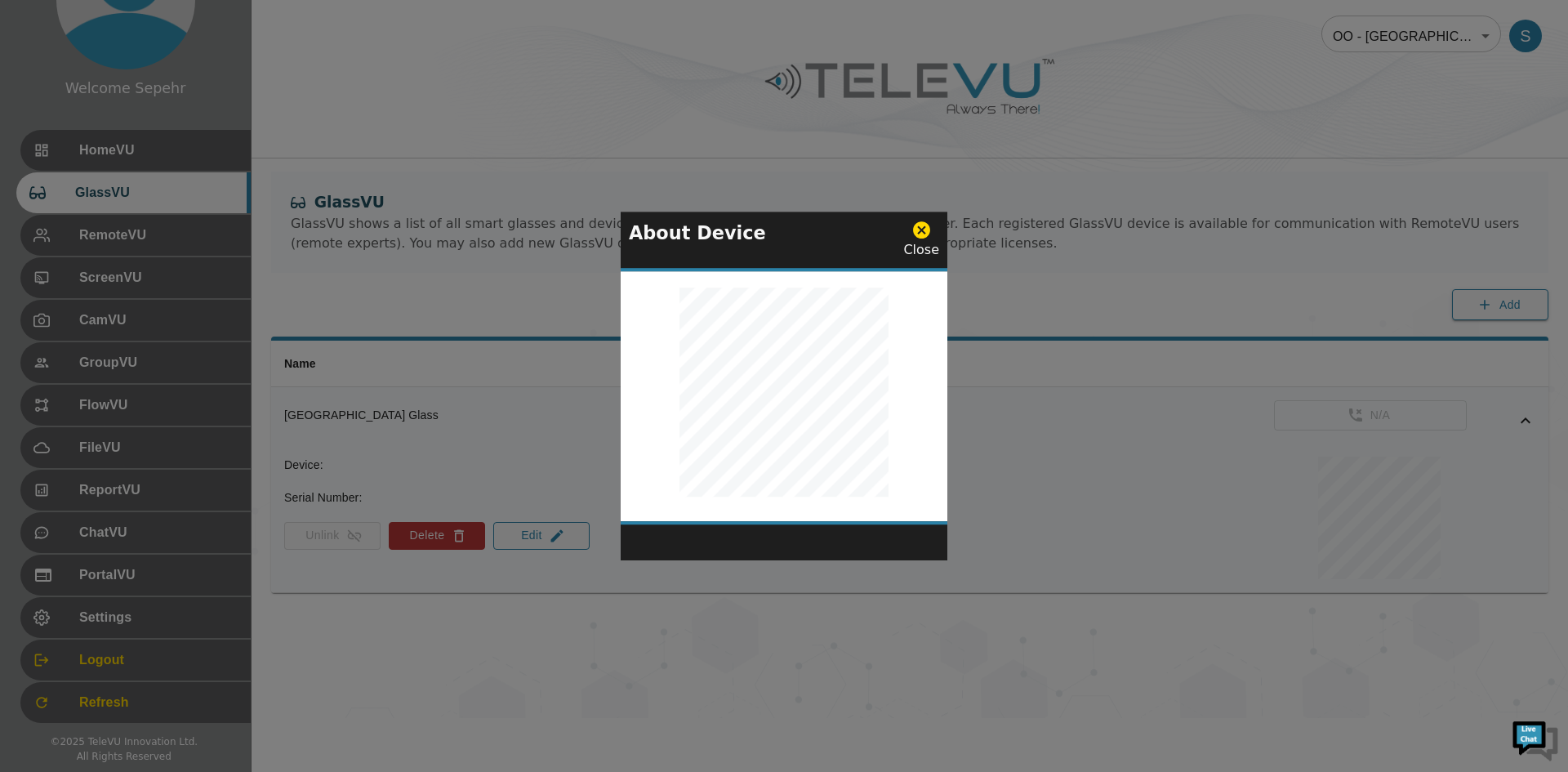
click at [919, 235] on icon at bounding box center [922, 230] width 17 height 17
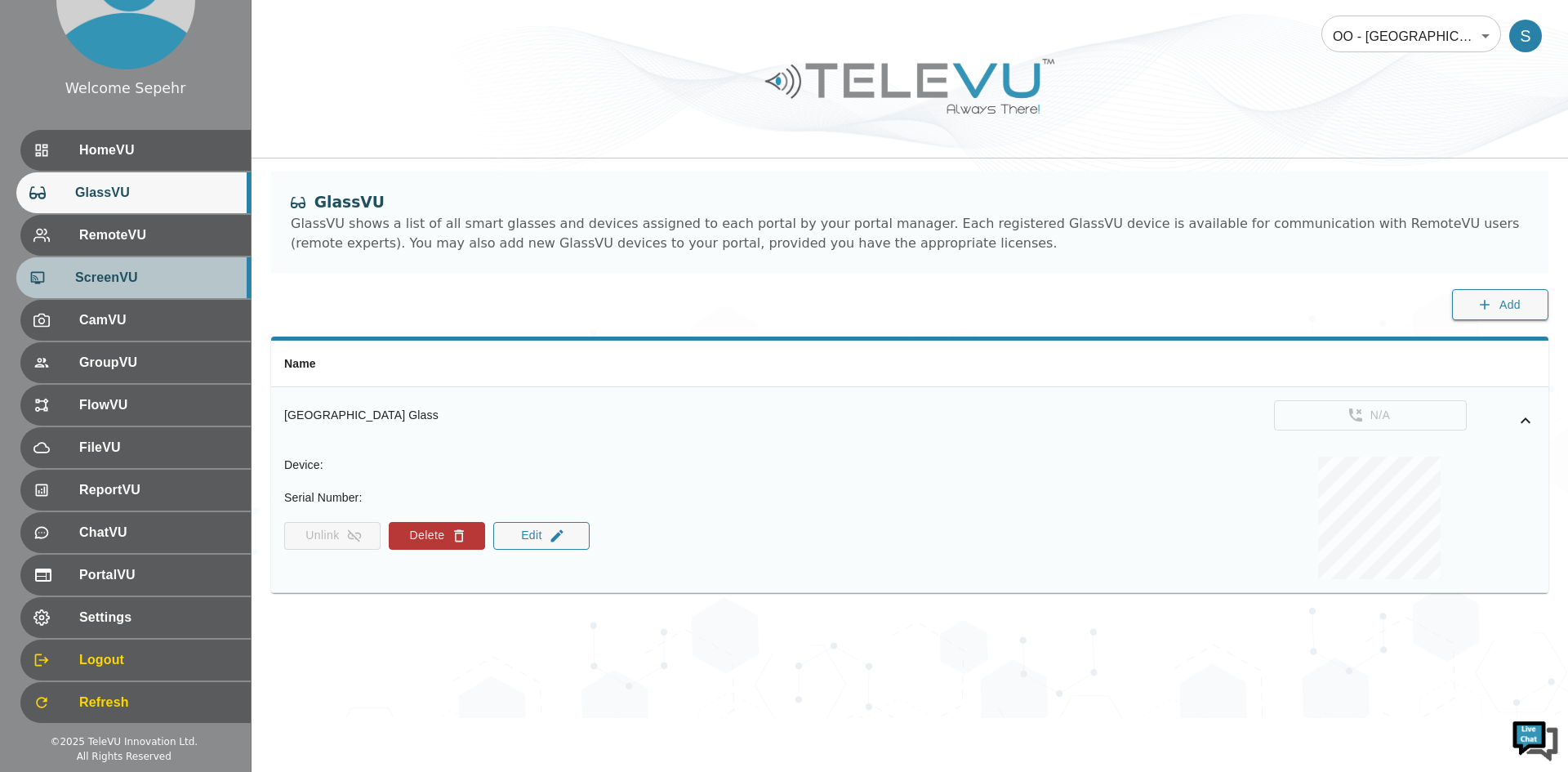
click at [125, 288] on span "ScreenVU" at bounding box center [156, 278] width 163 height 20
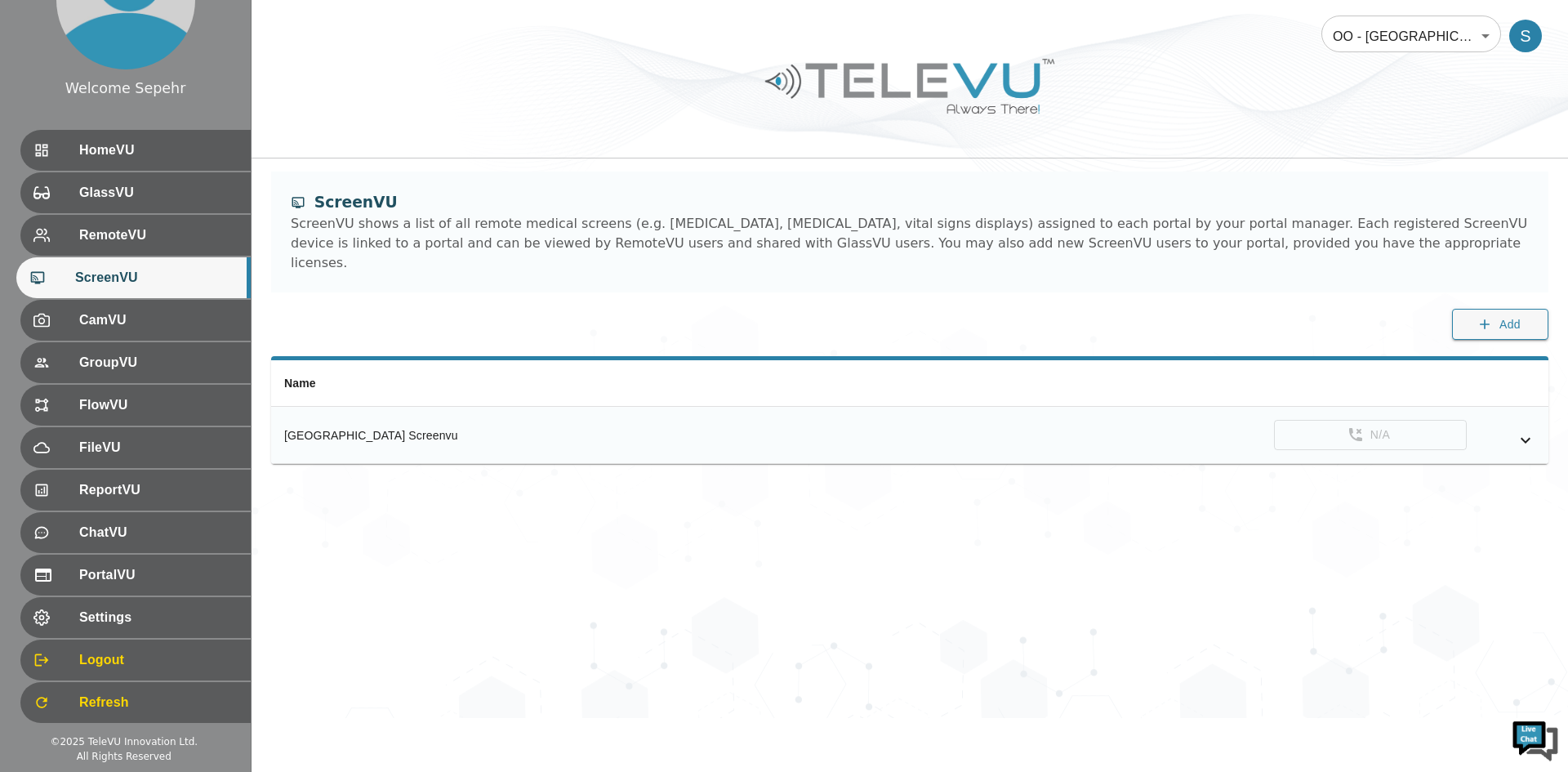
click at [1175, 430] on div "simple table" at bounding box center [1501, 440] width 69 height 20
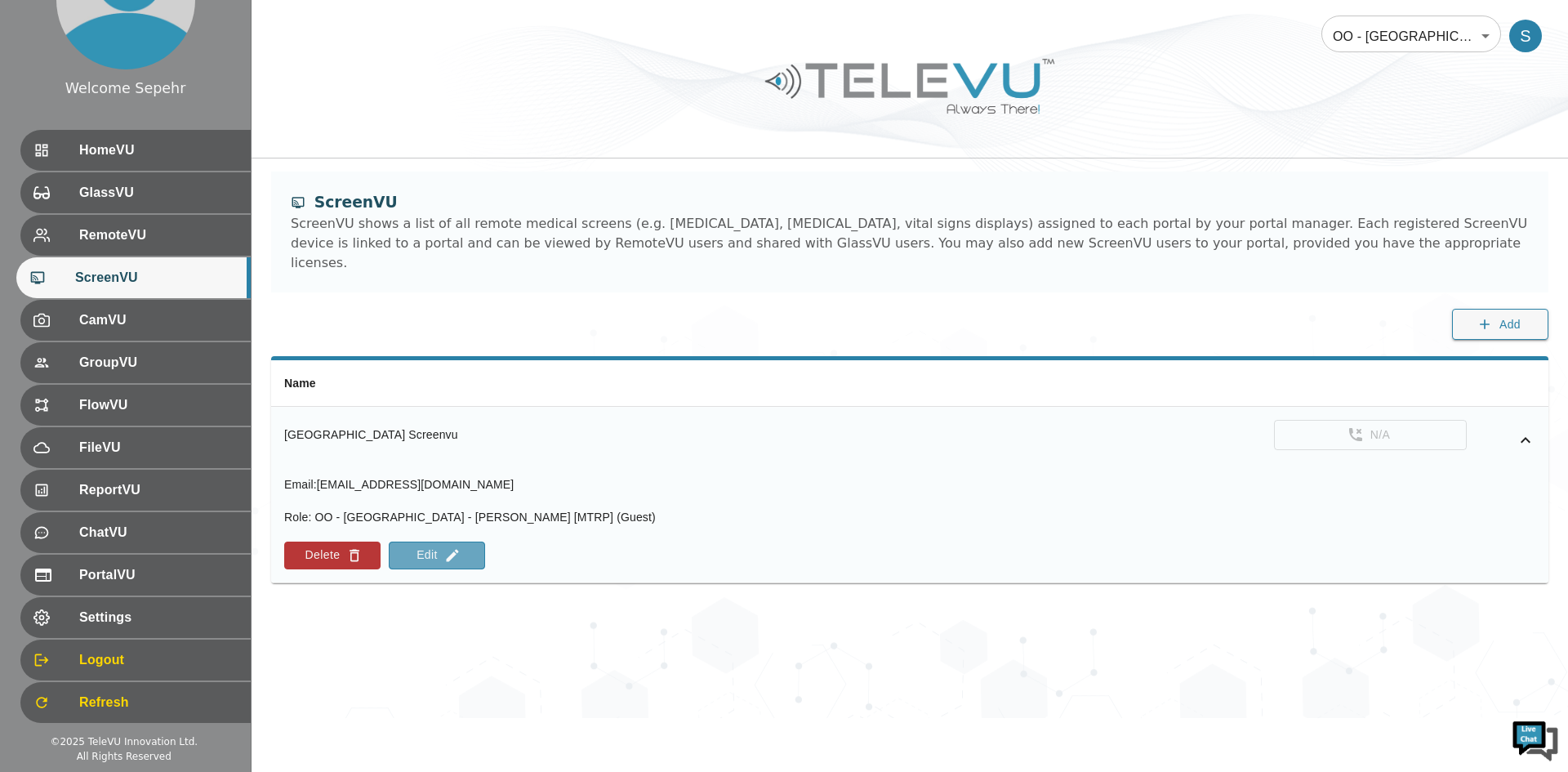
click at [430, 542] on button "Edit" at bounding box center [436, 556] width 97 height 28
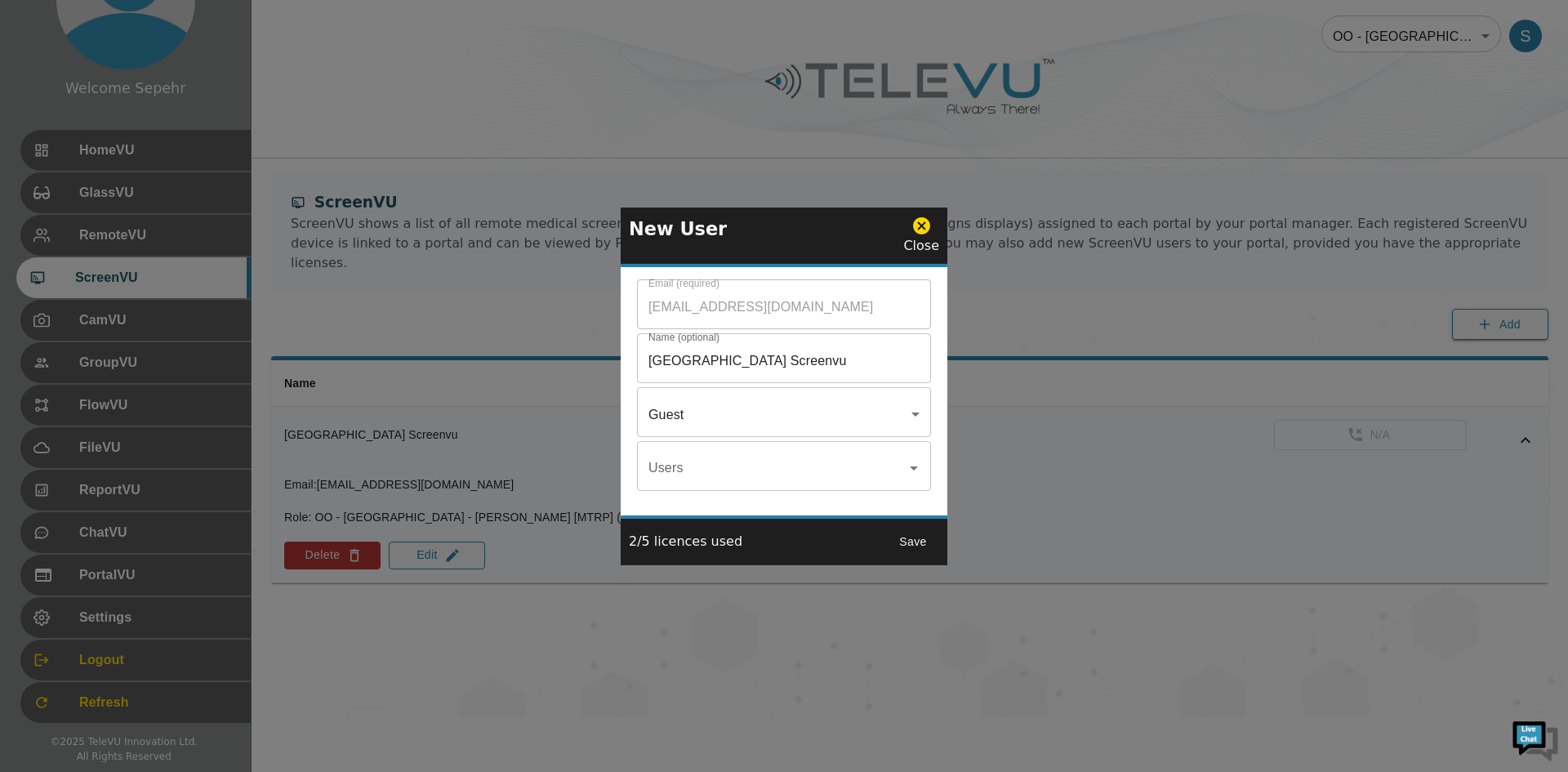
click at [877, 329] on input "[GEOGRAPHIC_DATA] Screenvu" at bounding box center [784, 306] width 294 height 46
type input "[GEOGRAPHIC_DATA] ScreenVU"
click at [927, 538] on button "Save" at bounding box center [913, 542] width 52 height 30
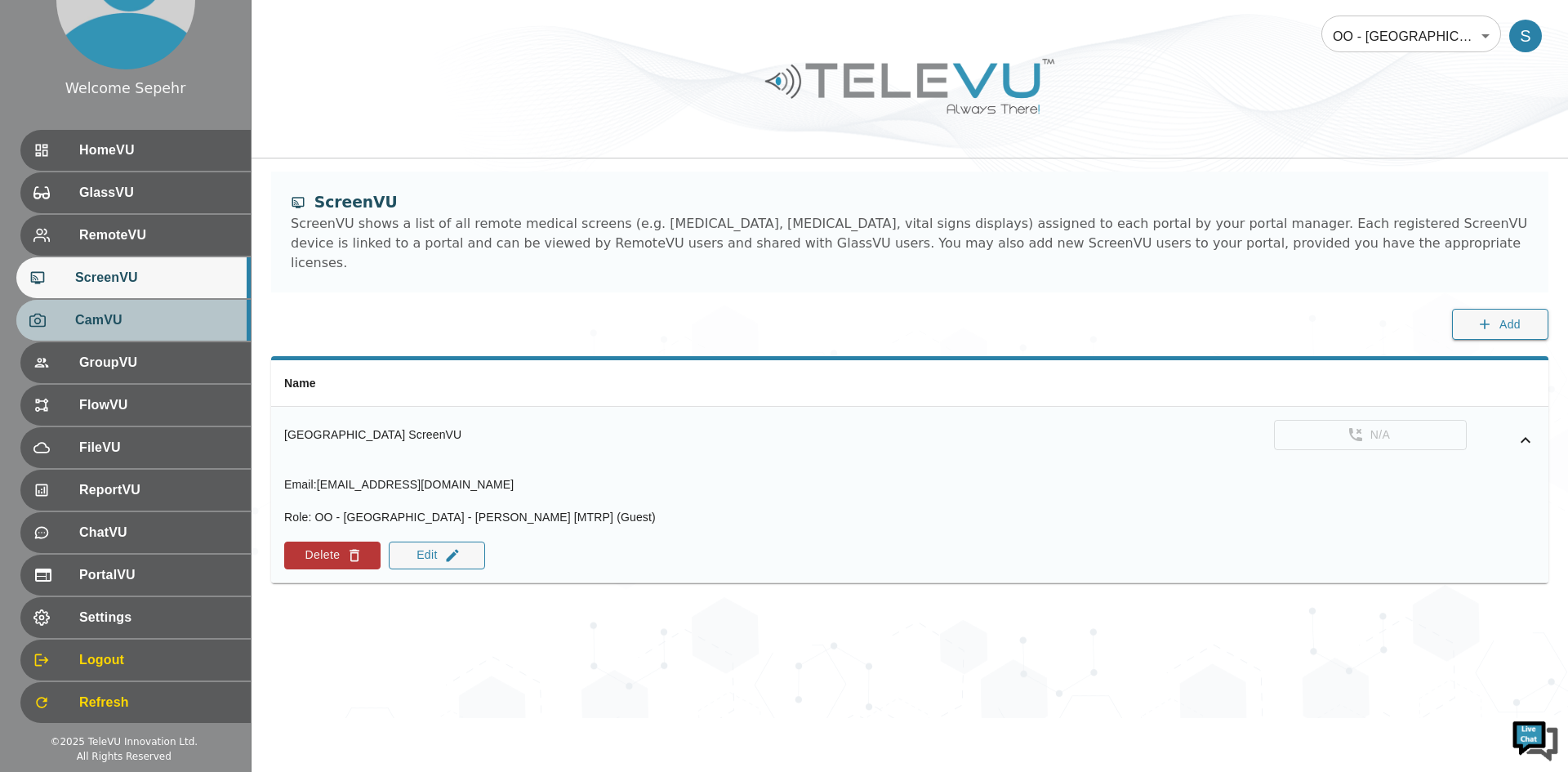
click at [87, 307] on div "CamVU" at bounding box center [133, 320] width 234 height 41
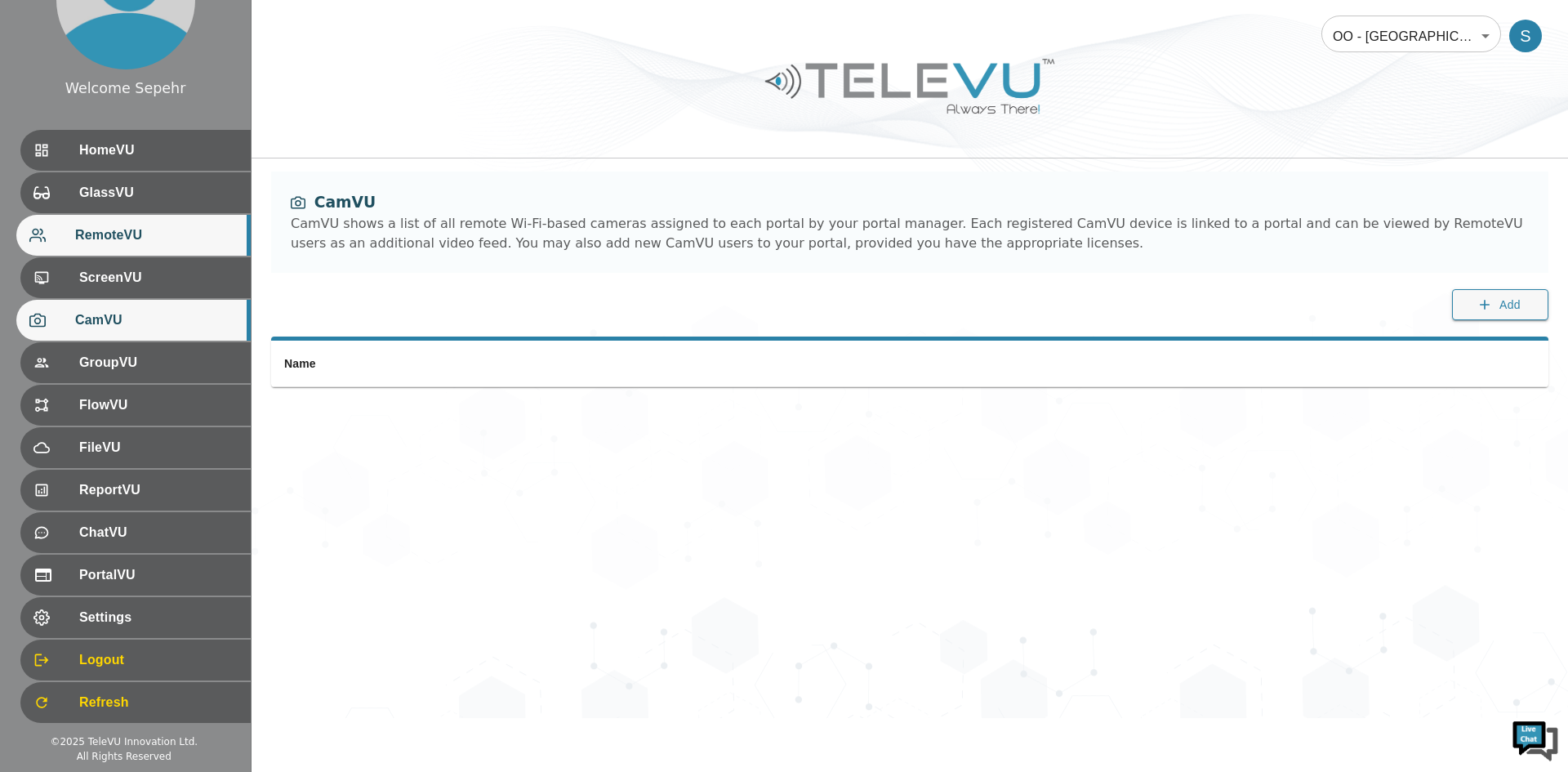
click at [105, 240] on span "RemoteVU" at bounding box center [156, 235] width 163 height 20
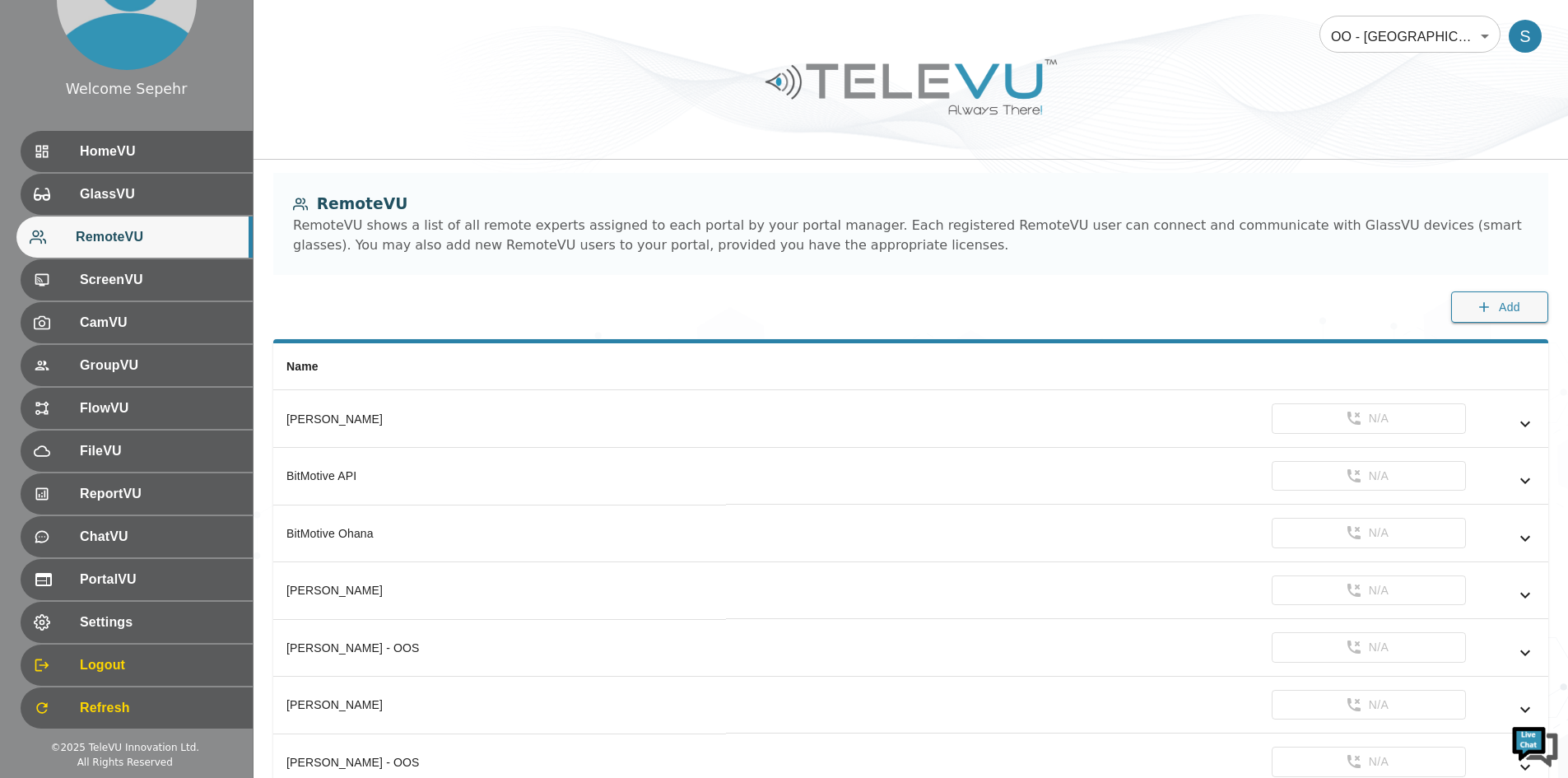
click at [1184, 326] on label "Add" at bounding box center [1500, 315] width 97 height 48
click at [1184, 312] on icon "button" at bounding box center [1484, 306] width 17 height 17
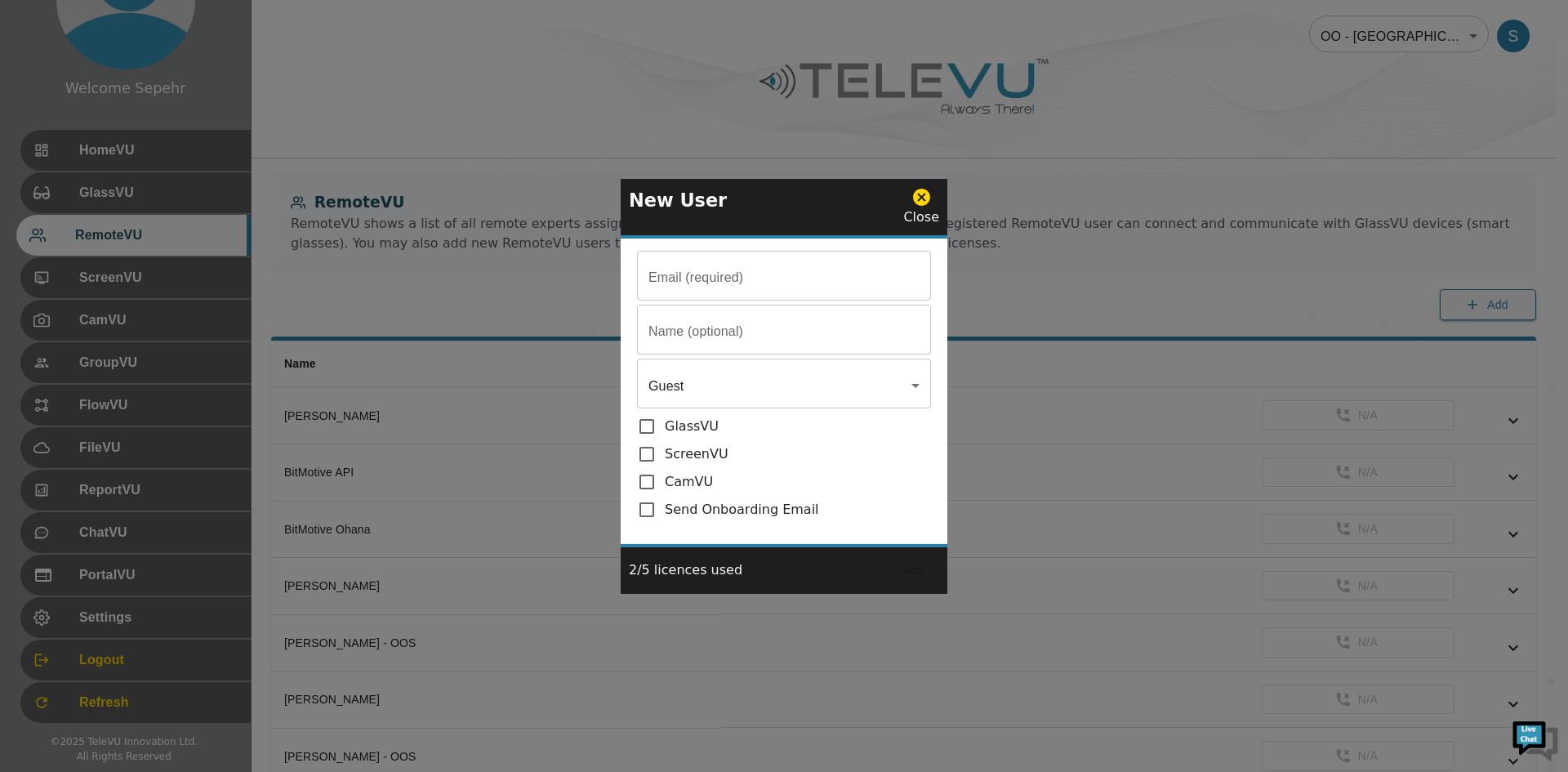
click at [721, 276] on input "Email (required)" at bounding box center [784, 278] width 294 height 46
paste input "[PERSON_NAME][EMAIL_ADDRESS][DOMAIN_NAME]"
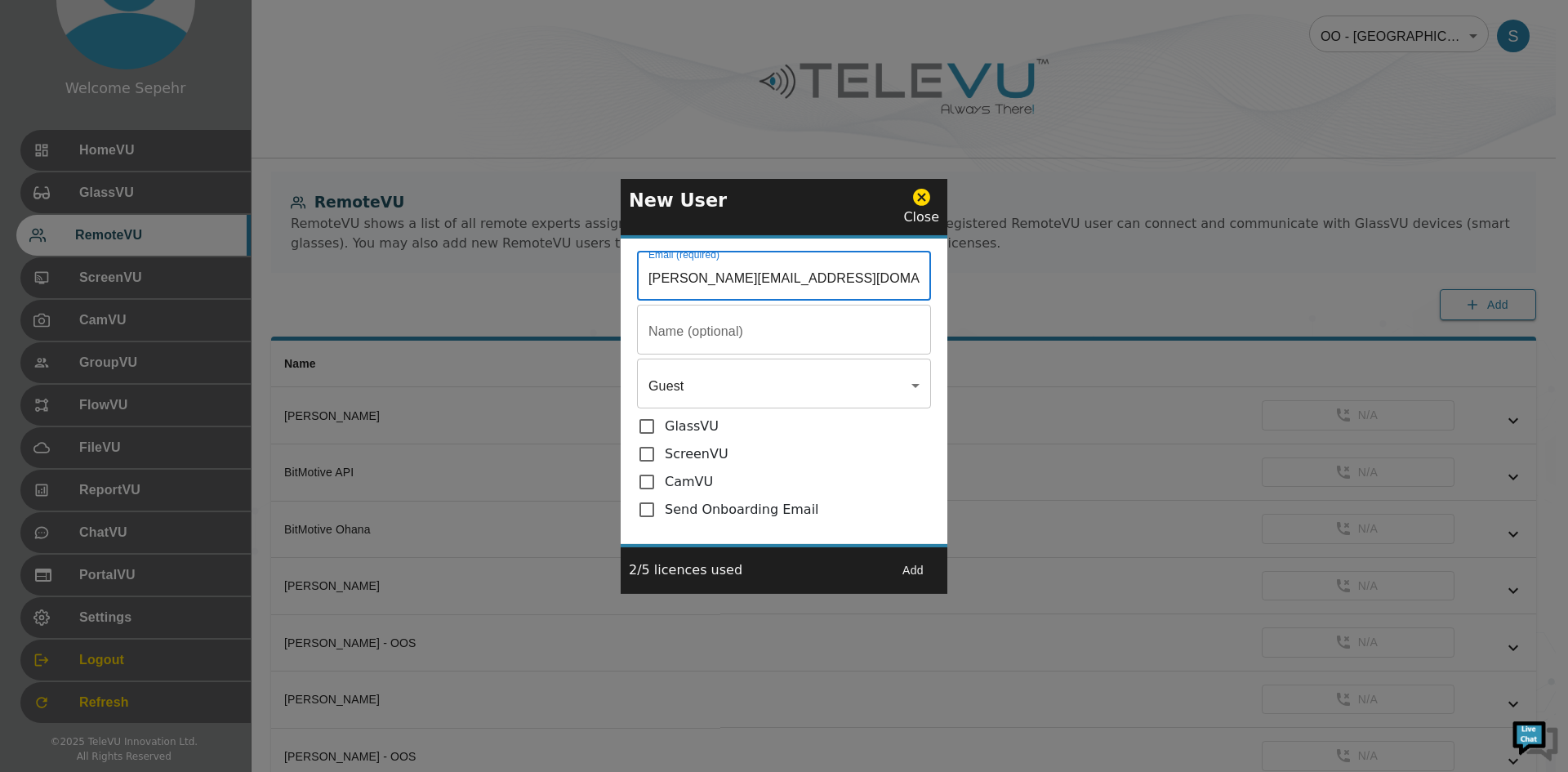
type input "[PERSON_NAME][EMAIL_ADDRESS][DOMAIN_NAME]"
click at [679, 301] on input "Email (required)" at bounding box center [784, 278] width 294 height 46
click at [780, 301] on input "Email (required)" at bounding box center [784, 278] width 294 height 46
paste input "[PERSON_NAME]"
type input "[PERSON_NAME]"
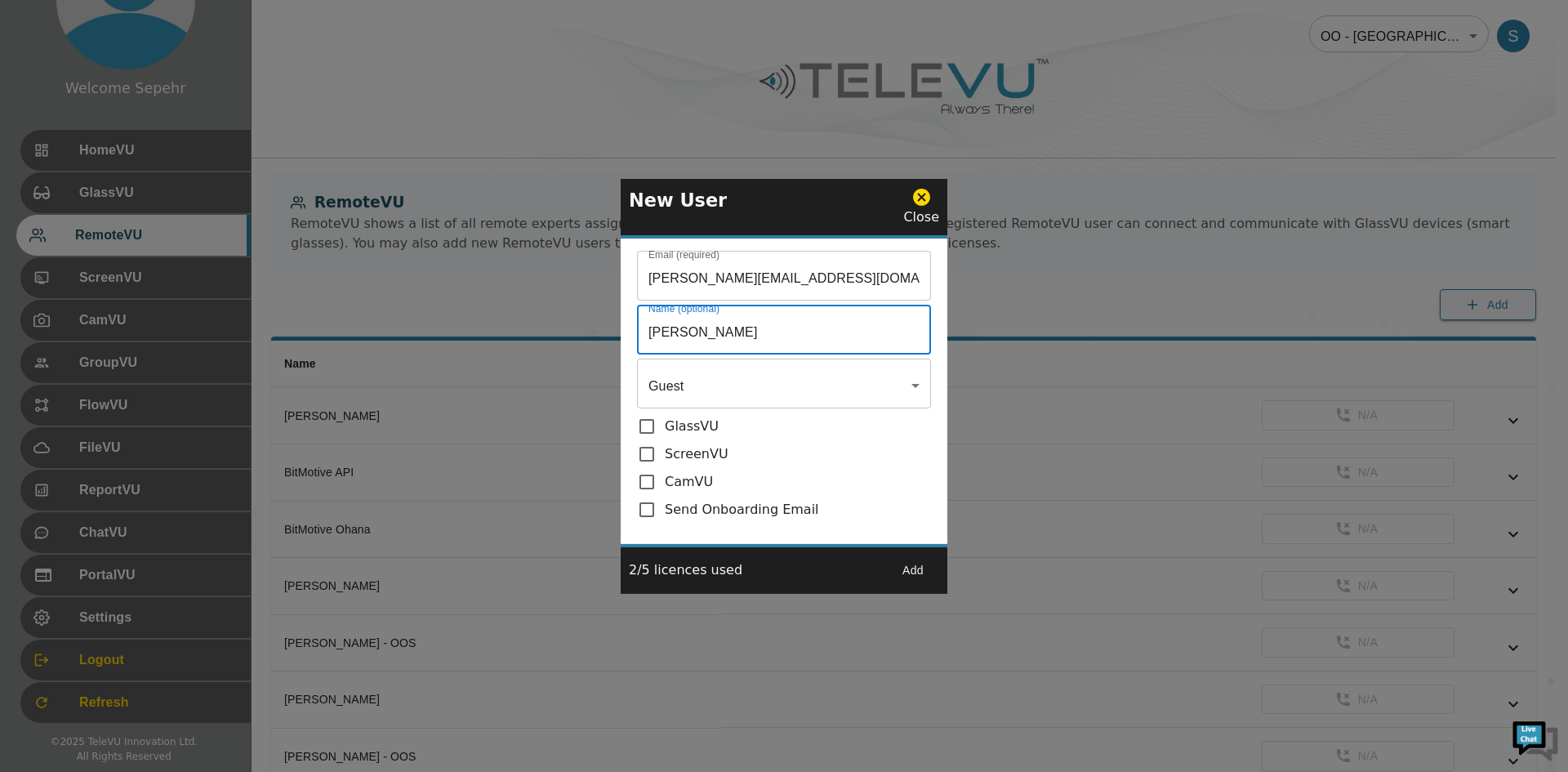
click at [685, 390] on body "Welcome Sepehr HomeVU GlassVU RemoteVU ScreenVU CamVU GroupVU FlowVU FileVU Rep…" at bounding box center [784, 658] width 1568 height 1316
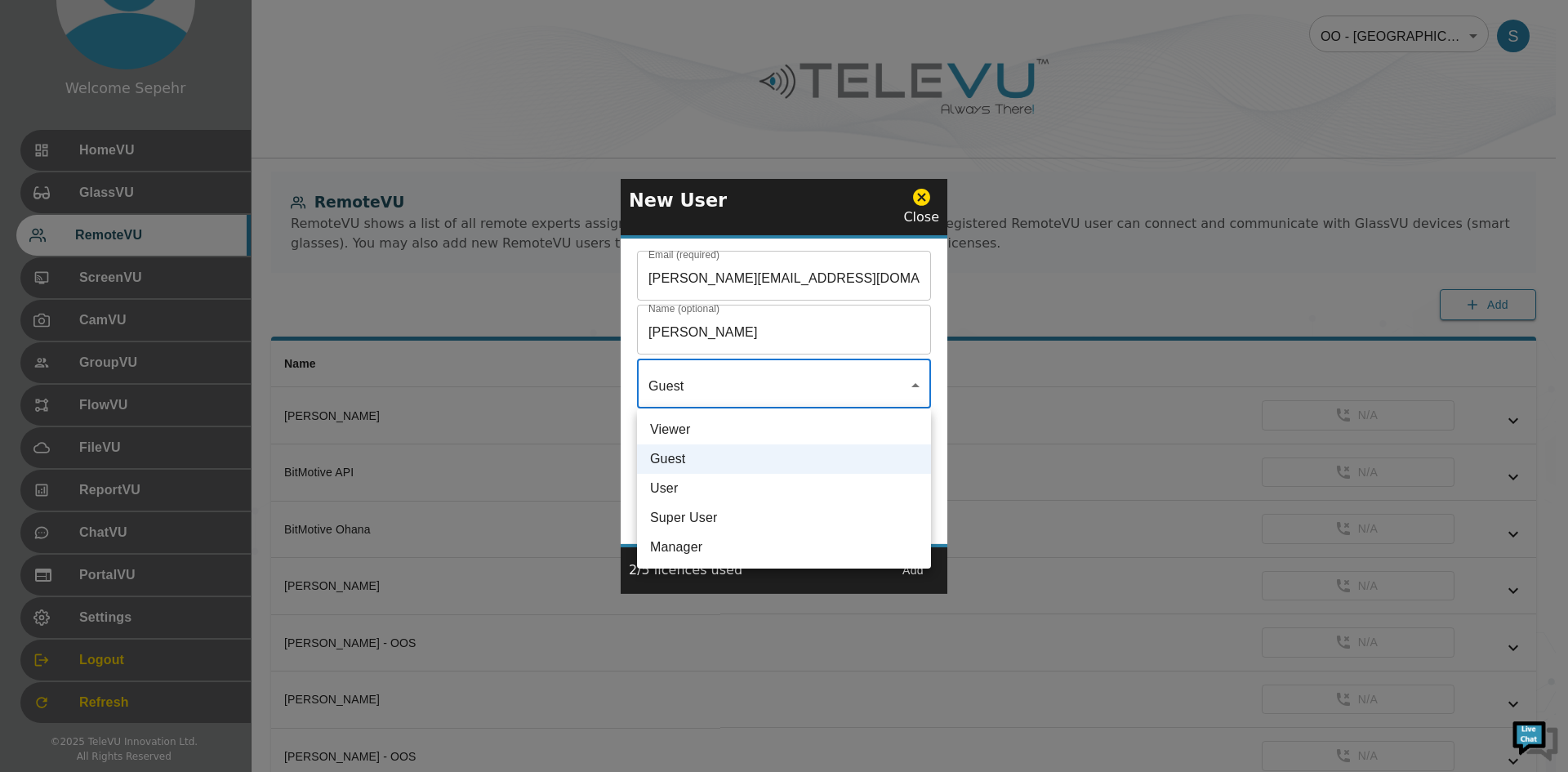
click at [691, 492] on li "User" at bounding box center [784, 489] width 294 height 30
type input "User"
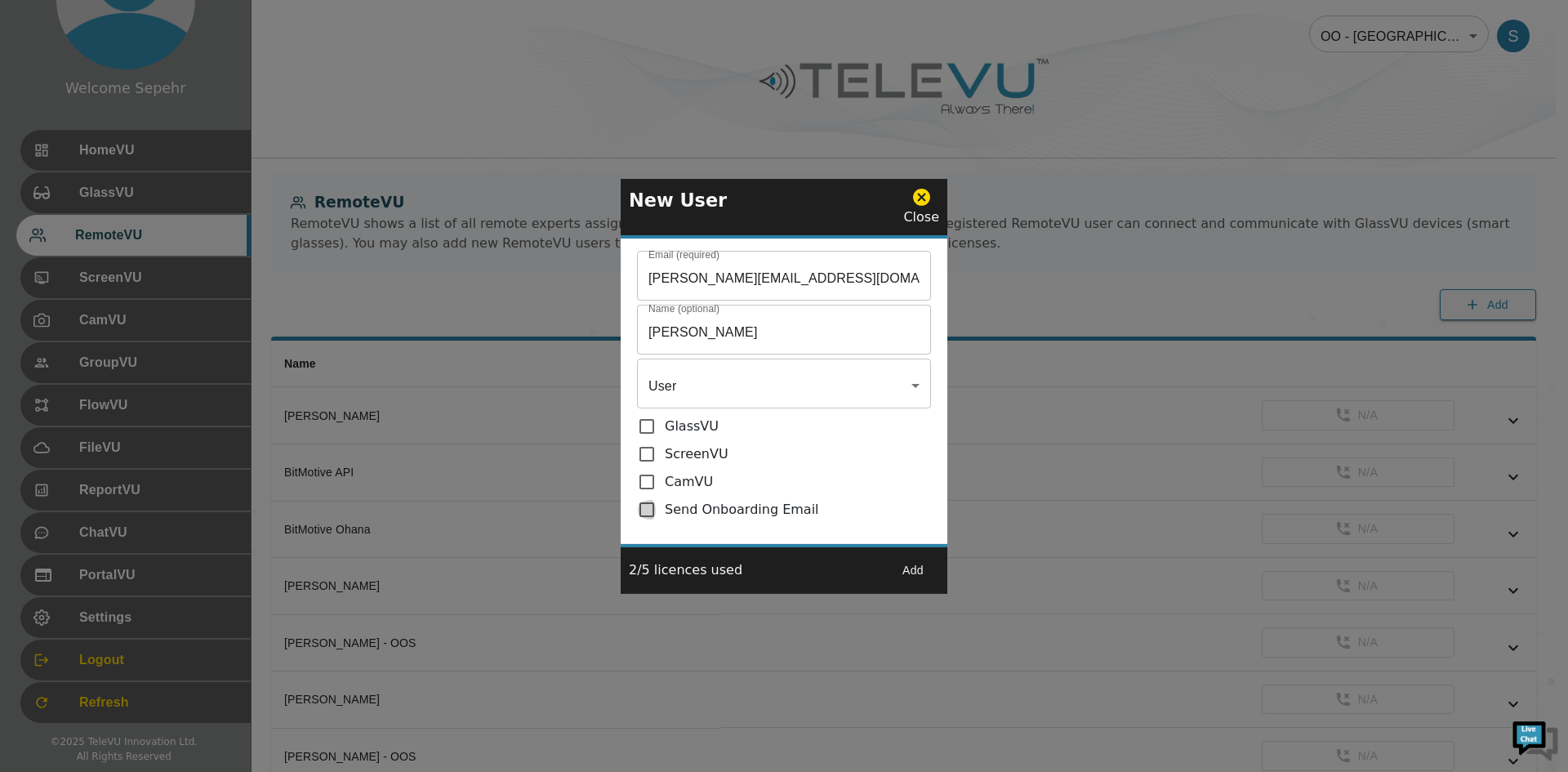
click at [658, 505] on input "checkbox" at bounding box center [651, 510] width 28 height 20
checkbox input "true"
click at [915, 563] on button "Add" at bounding box center [913, 571] width 52 height 30
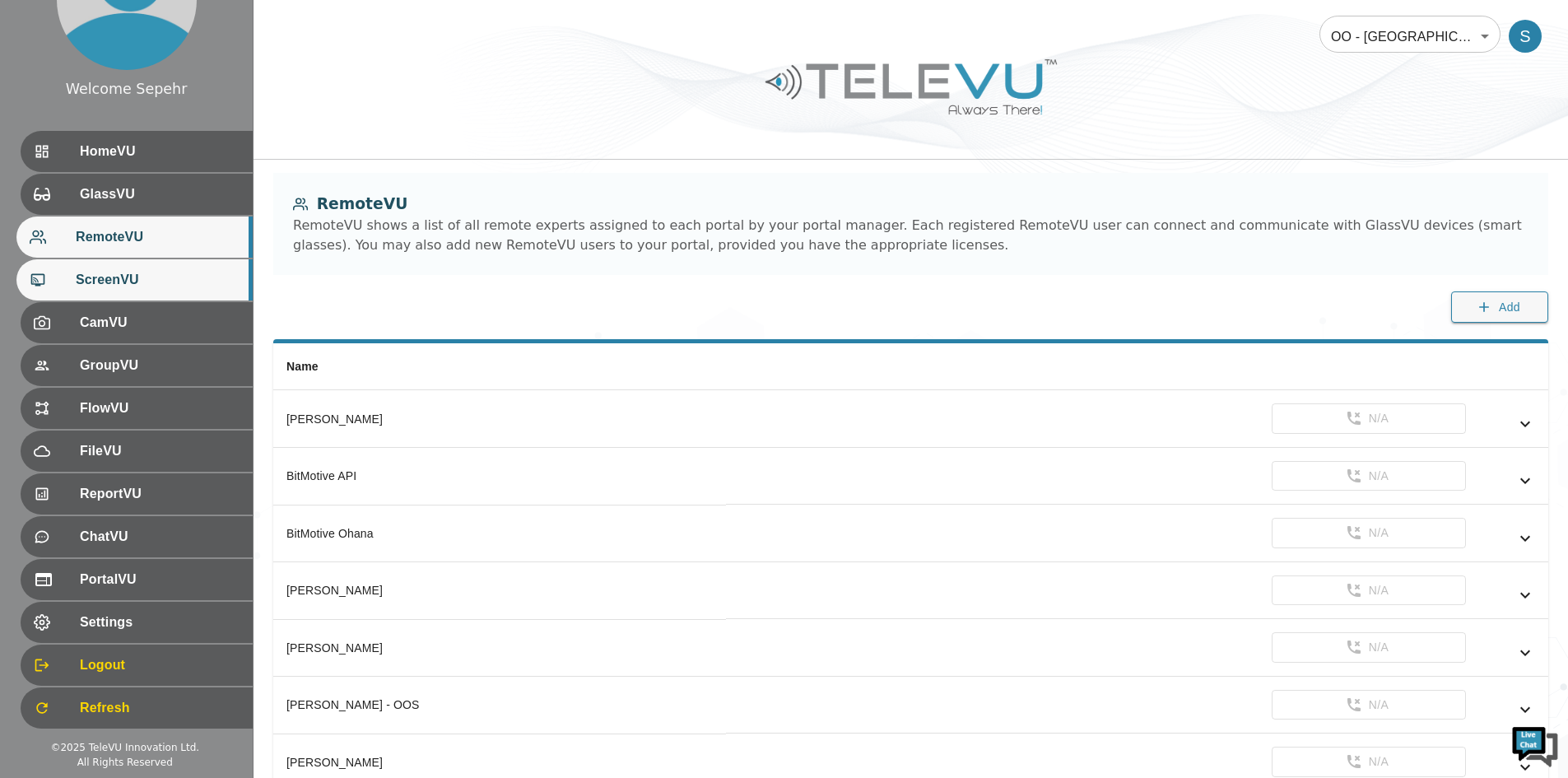
click at [138, 298] on div "ScreenVU" at bounding box center [134, 279] width 236 height 41
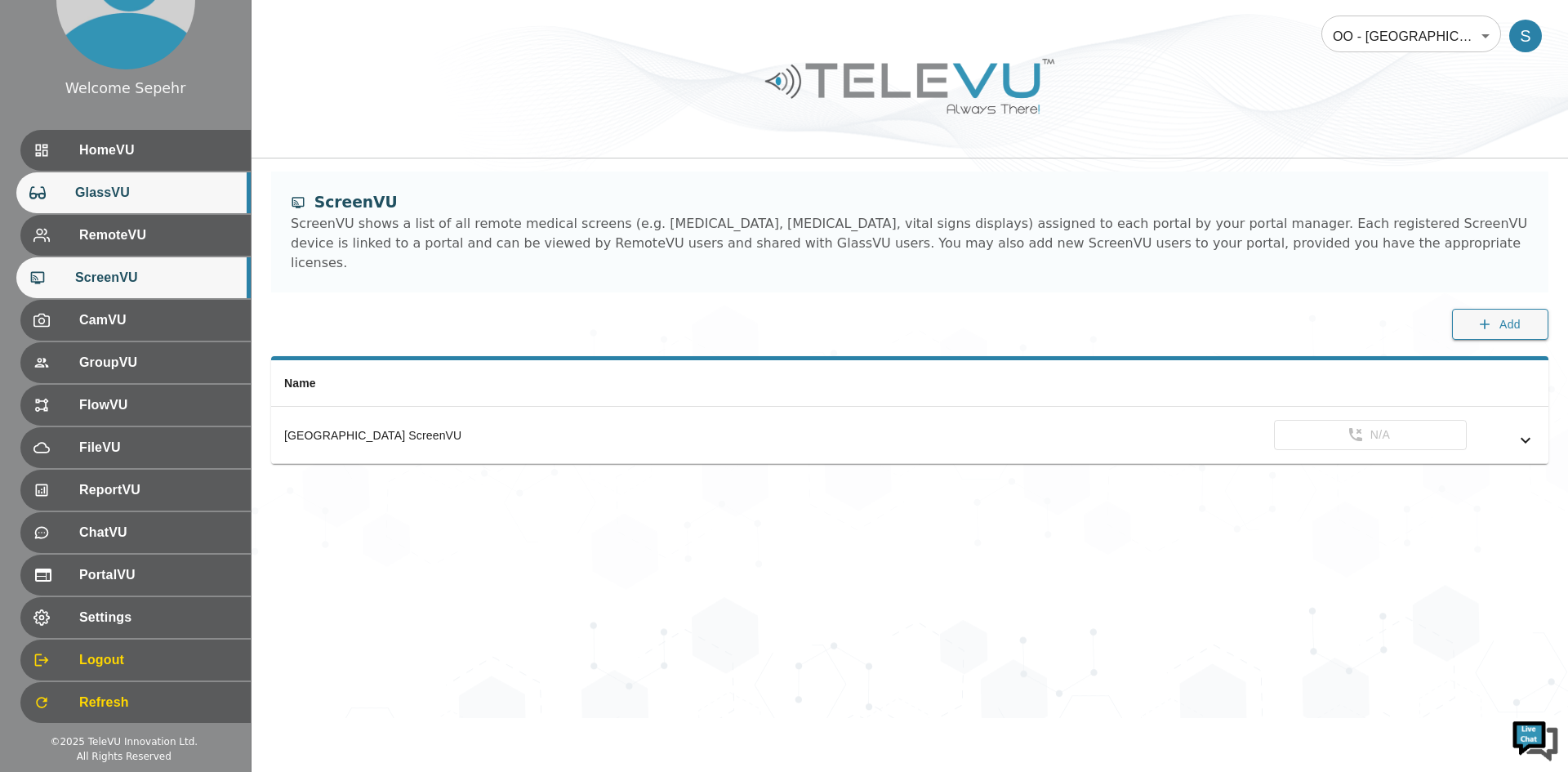
click at [132, 189] on span "GlassVU" at bounding box center [156, 193] width 163 height 20
